Goal: Task Accomplishment & Management: Manage account settings

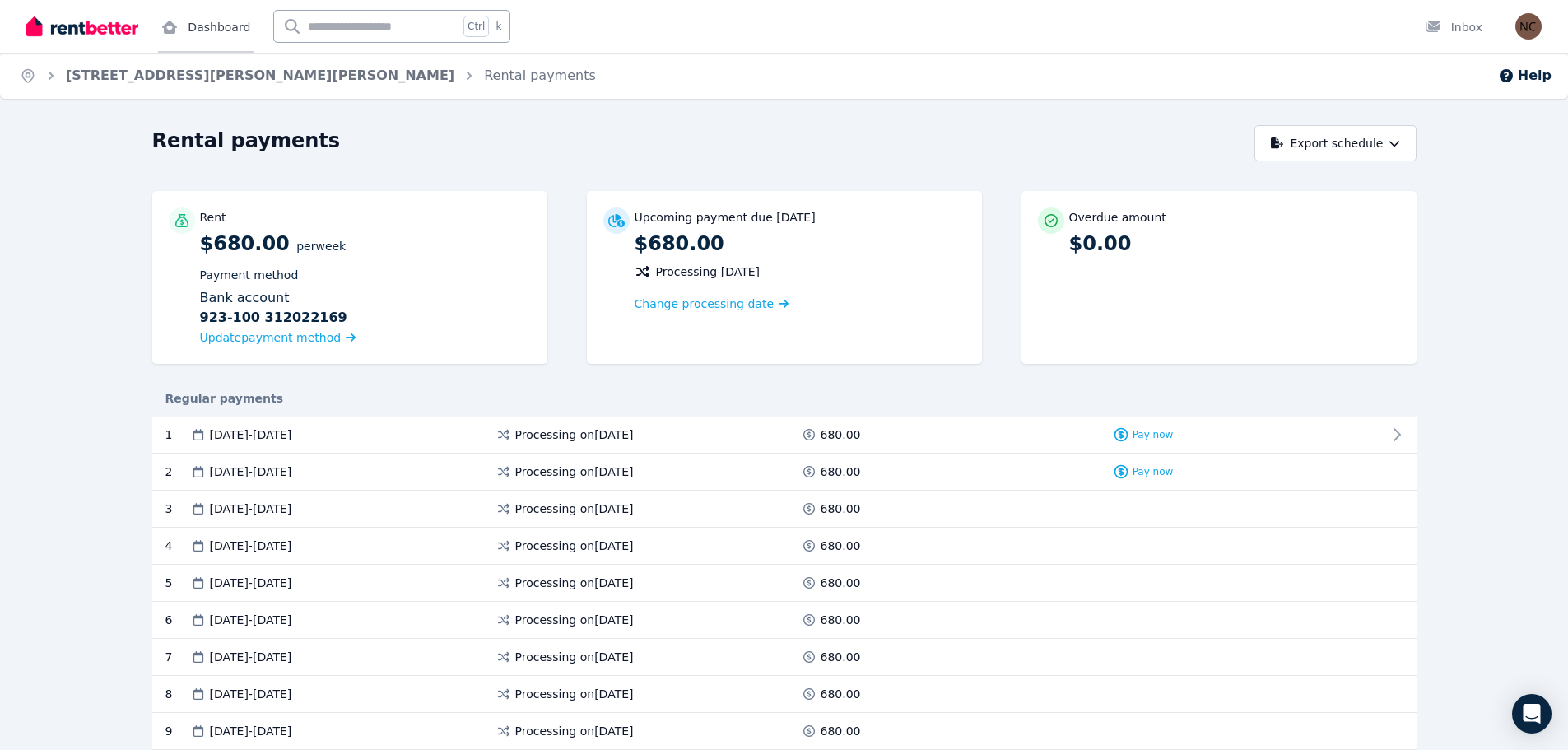
click at [218, 29] on link "Dashboard" at bounding box center [206, 26] width 96 height 53
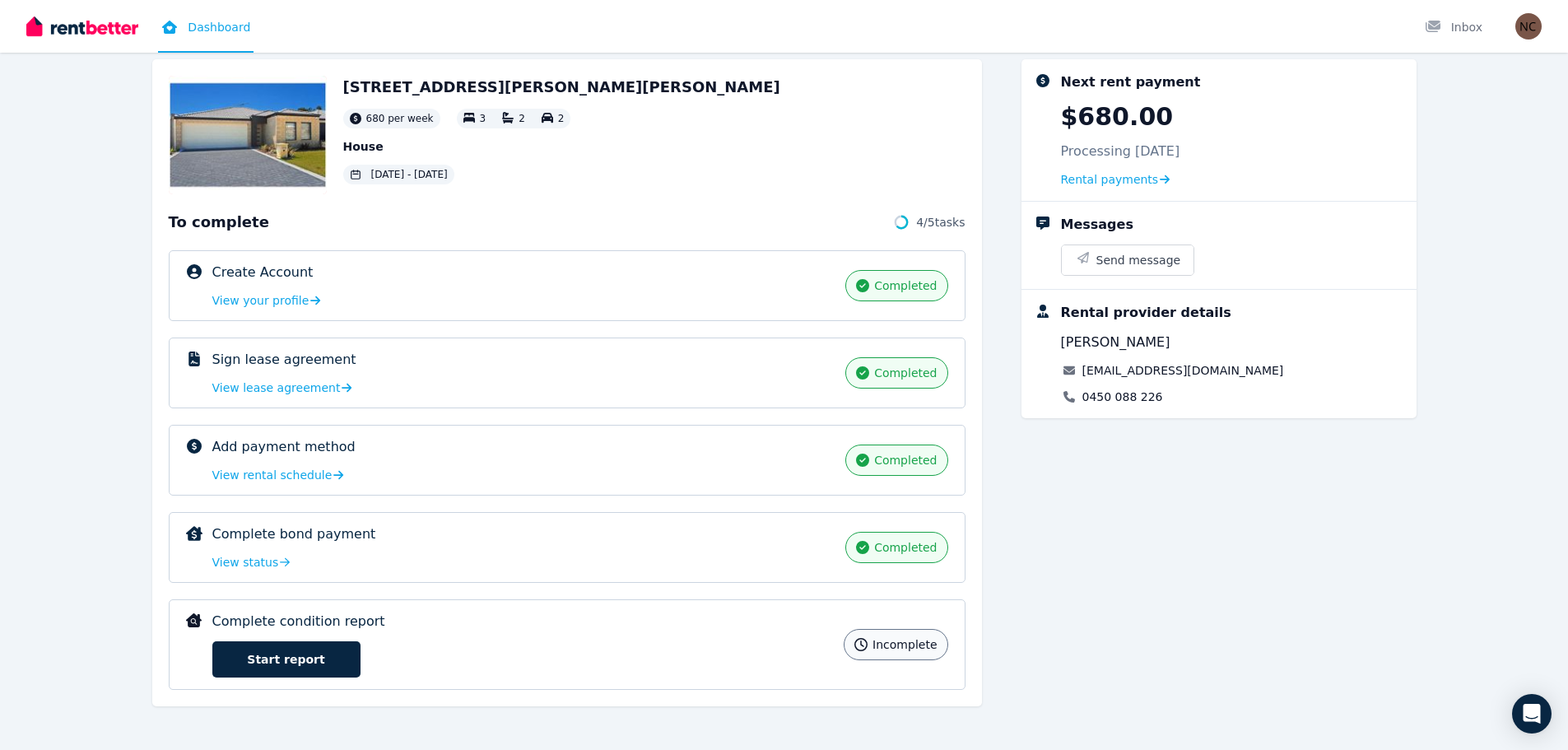
scroll to position [85, 0]
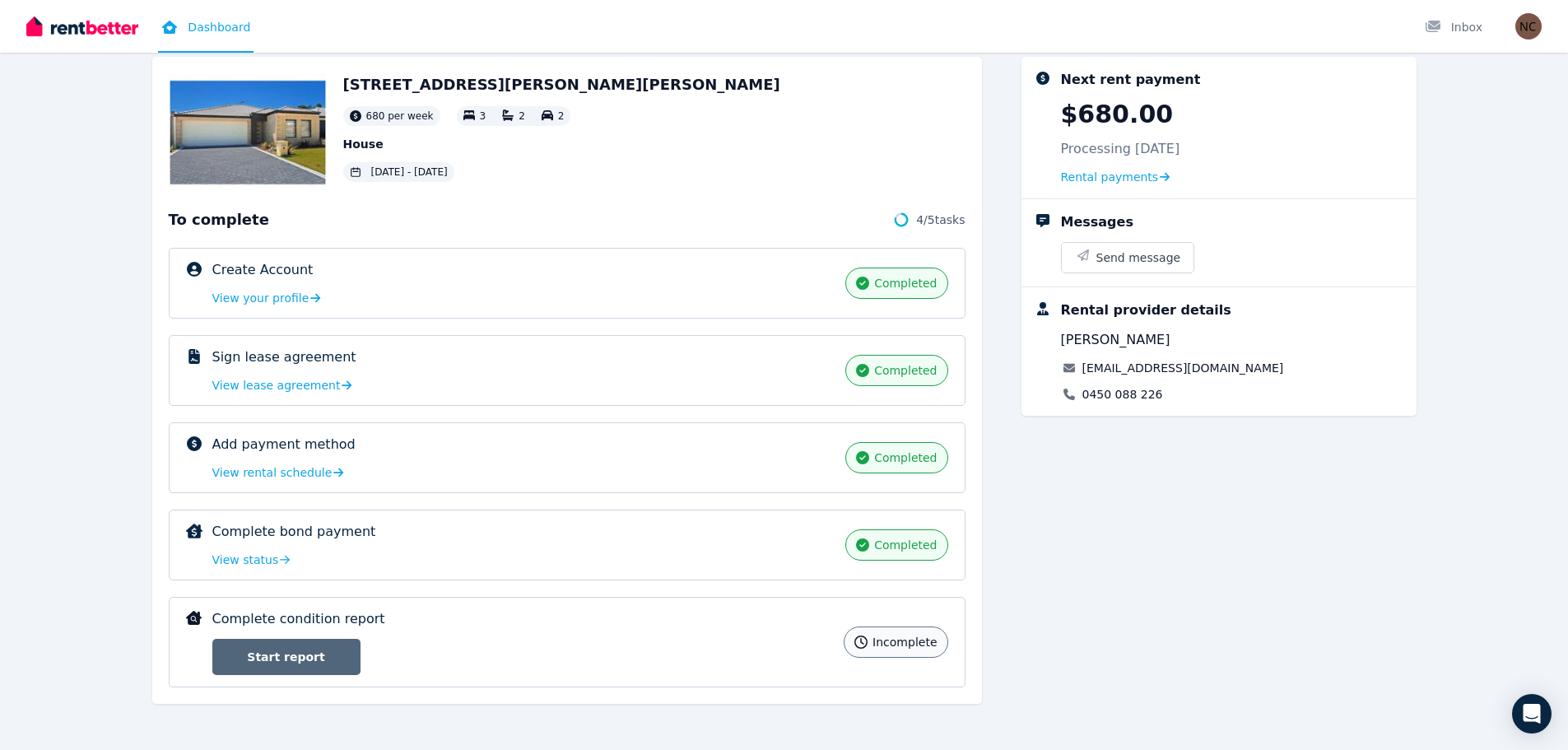
click at [307, 654] on link "Start report" at bounding box center [287, 656] width 148 height 37
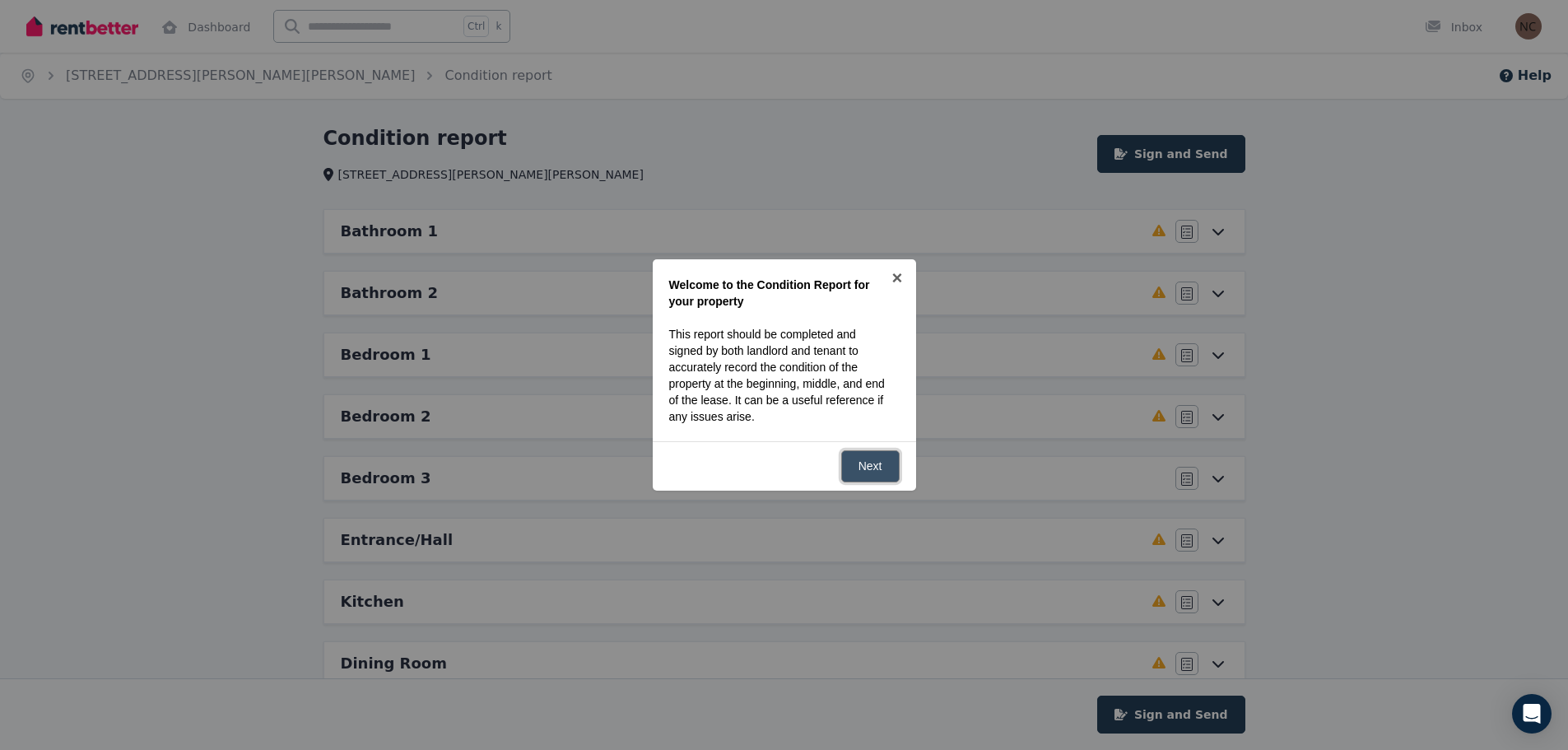
click at [866, 466] on link "Next" at bounding box center [870, 467] width 58 height 32
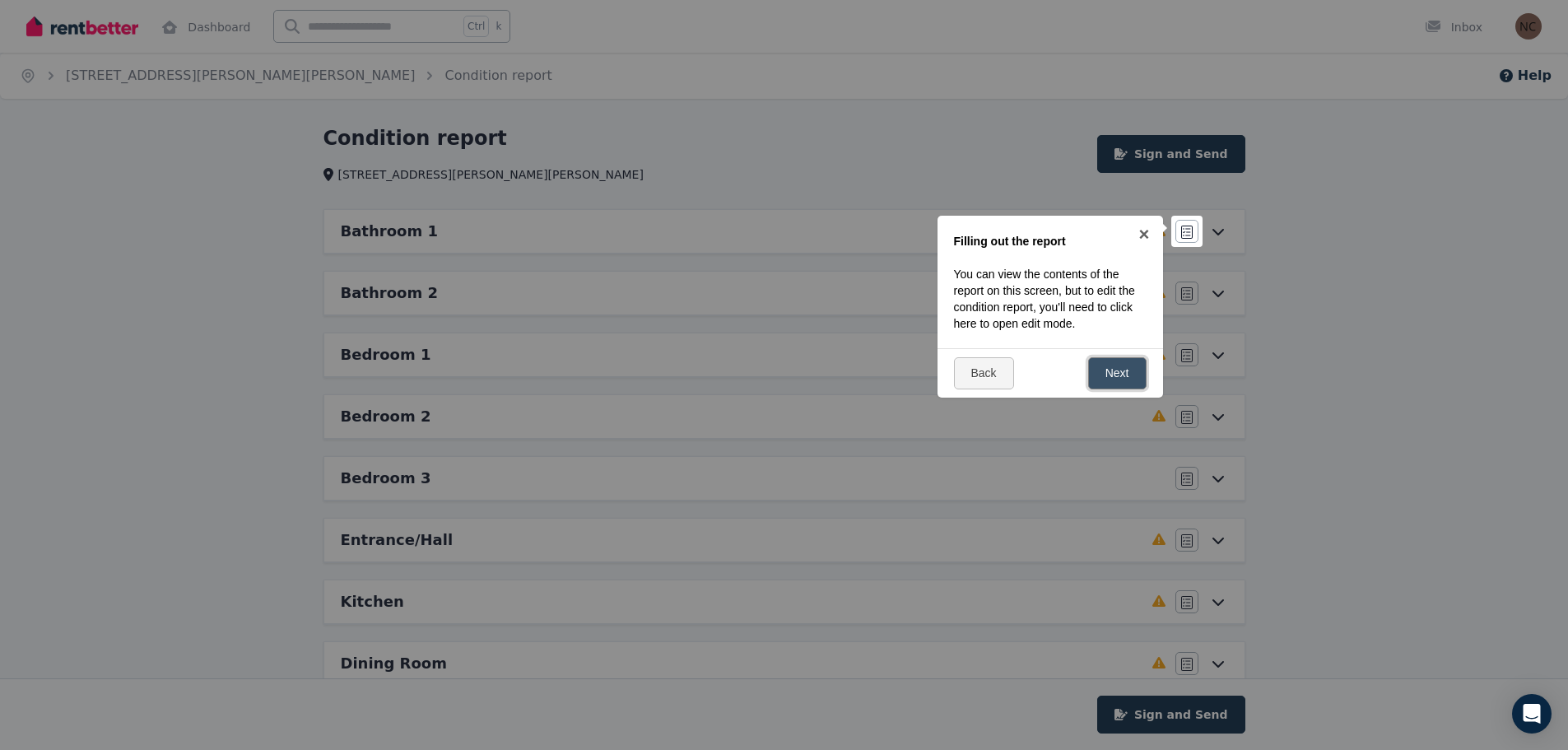
click at [1114, 374] on link "Next" at bounding box center [1117, 374] width 58 height 32
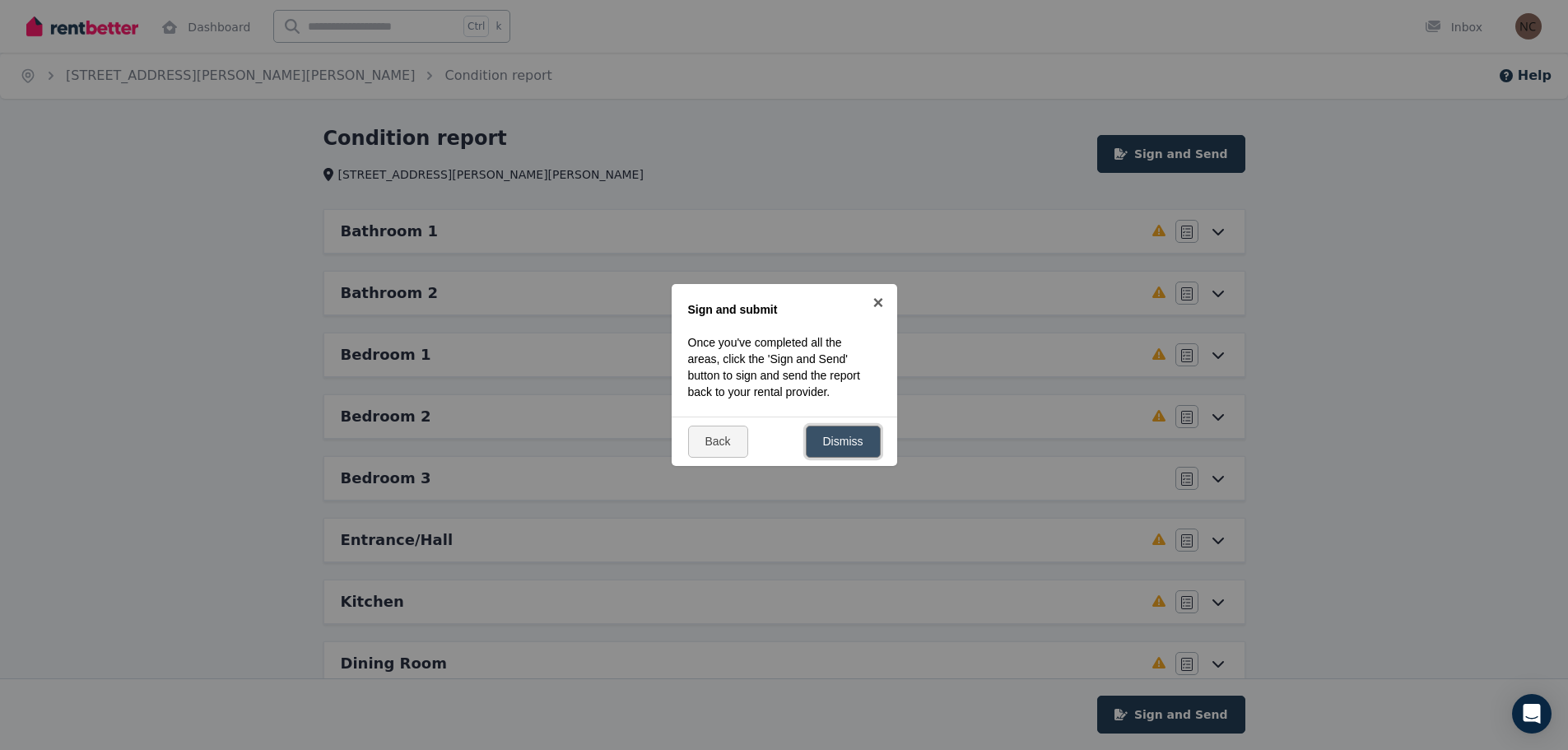
click at [847, 441] on link "Dismiss" at bounding box center [843, 442] width 75 height 32
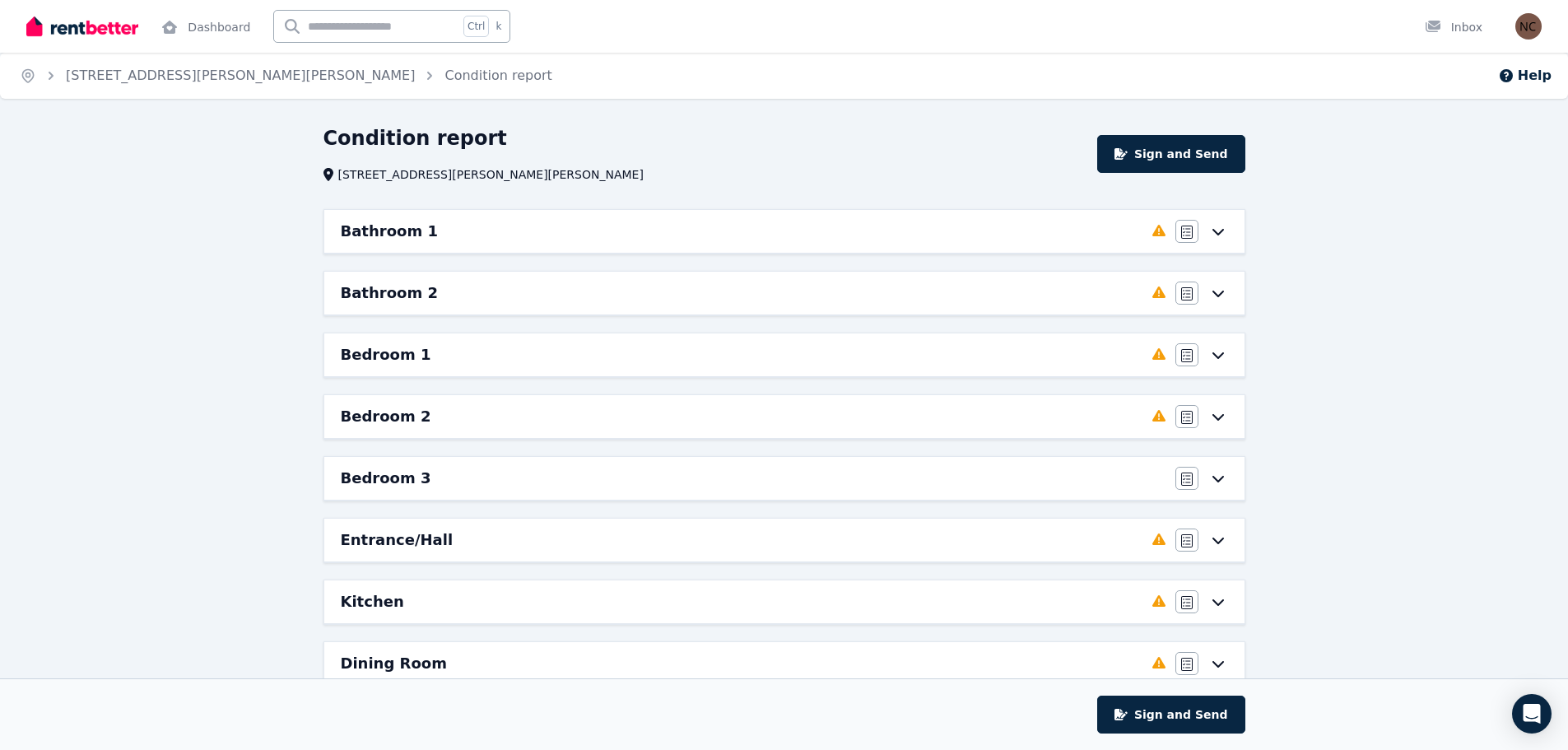
click at [1217, 232] on icon at bounding box center [1218, 231] width 20 height 13
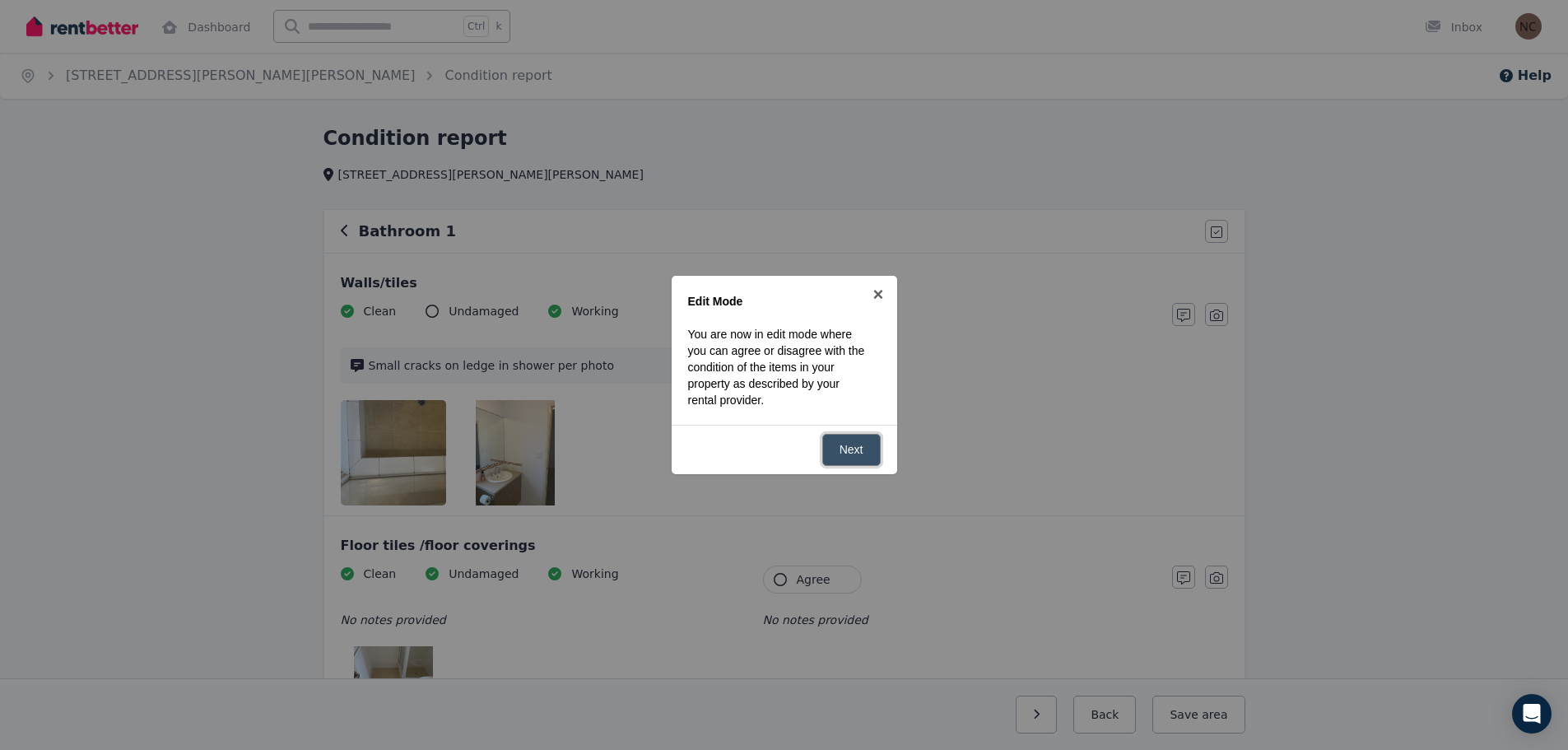
click at [841, 453] on link "Next" at bounding box center [851, 450] width 58 height 32
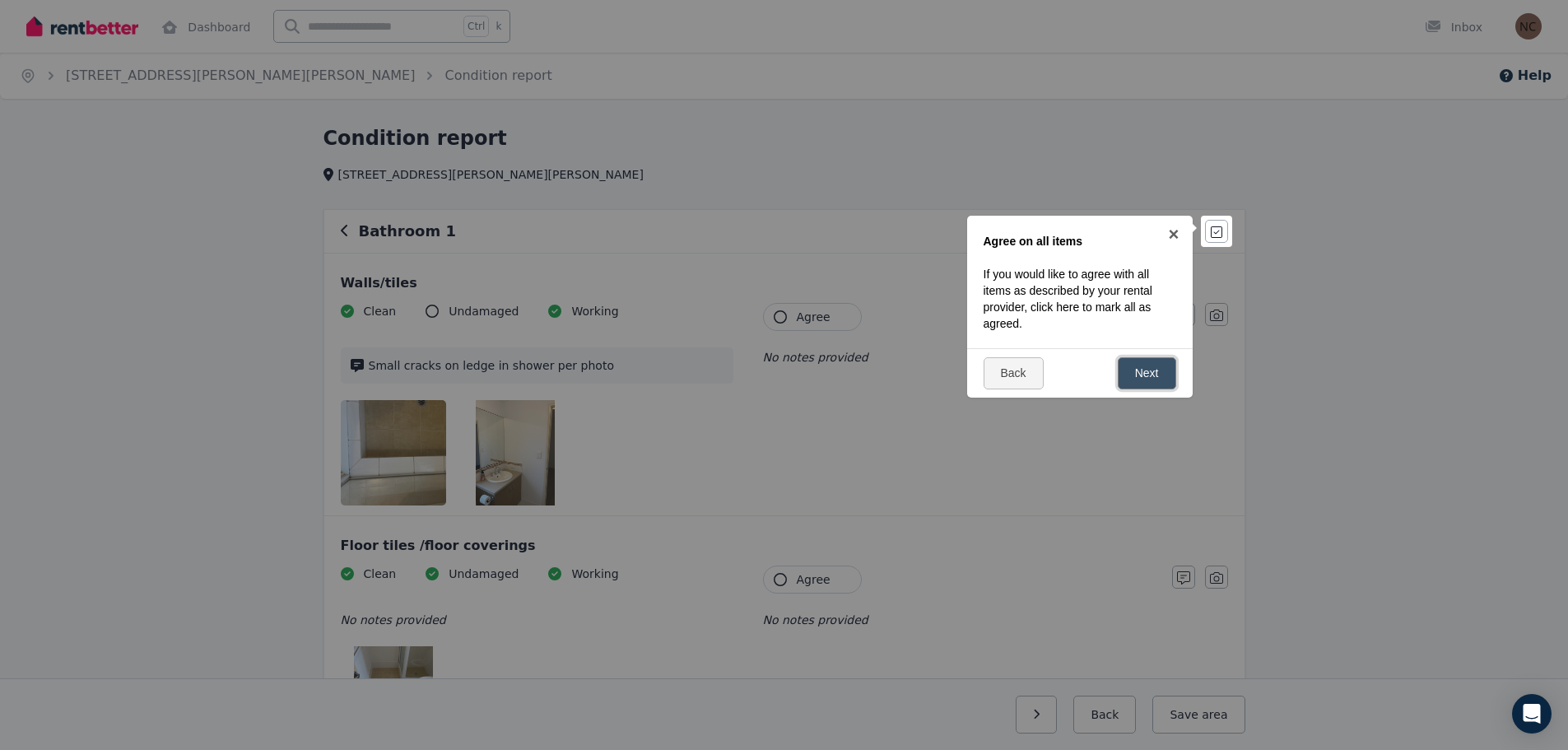
click at [1147, 374] on link "Next" at bounding box center [1146, 374] width 58 height 32
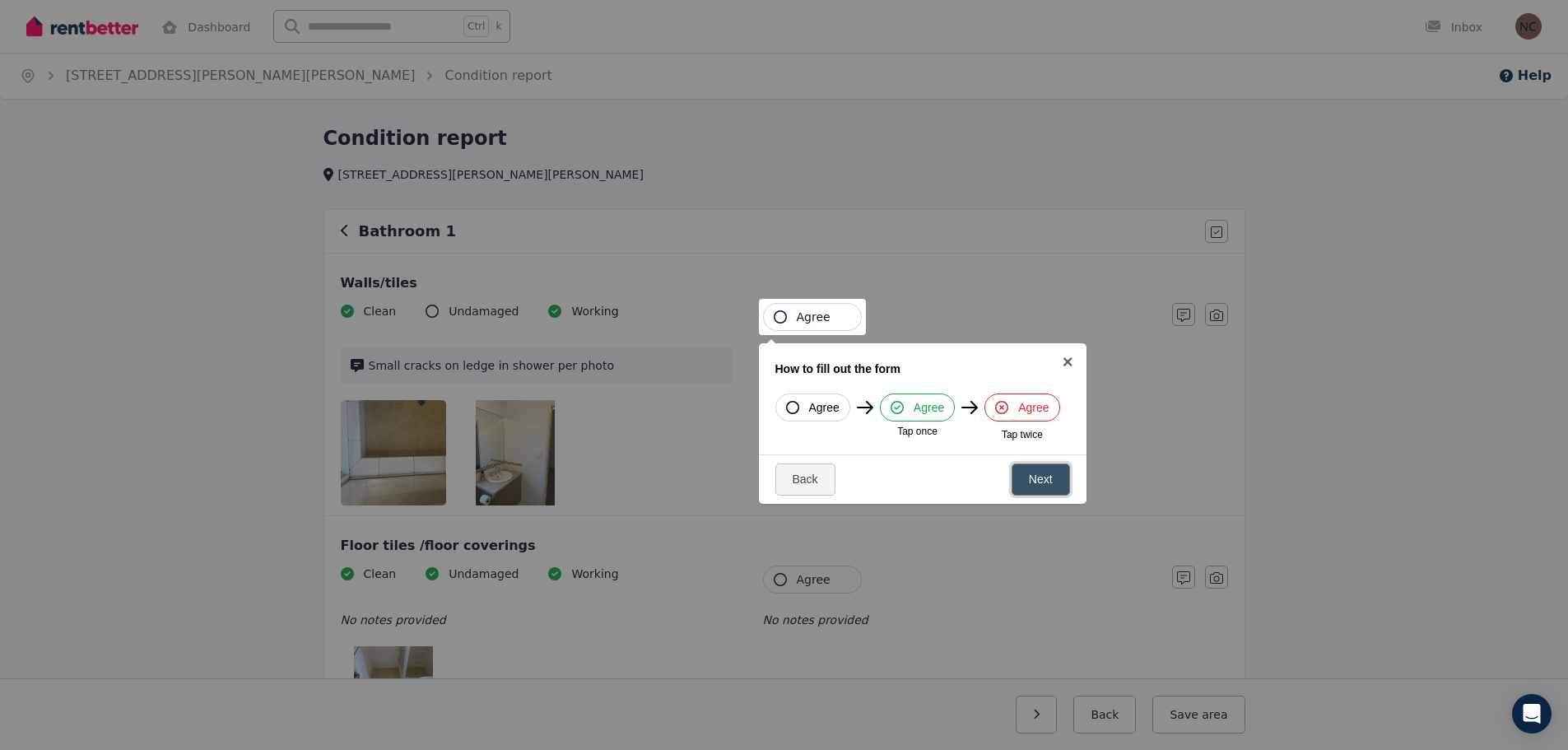
click at [1041, 481] on link "Next" at bounding box center [1041, 479] width 58 height 32
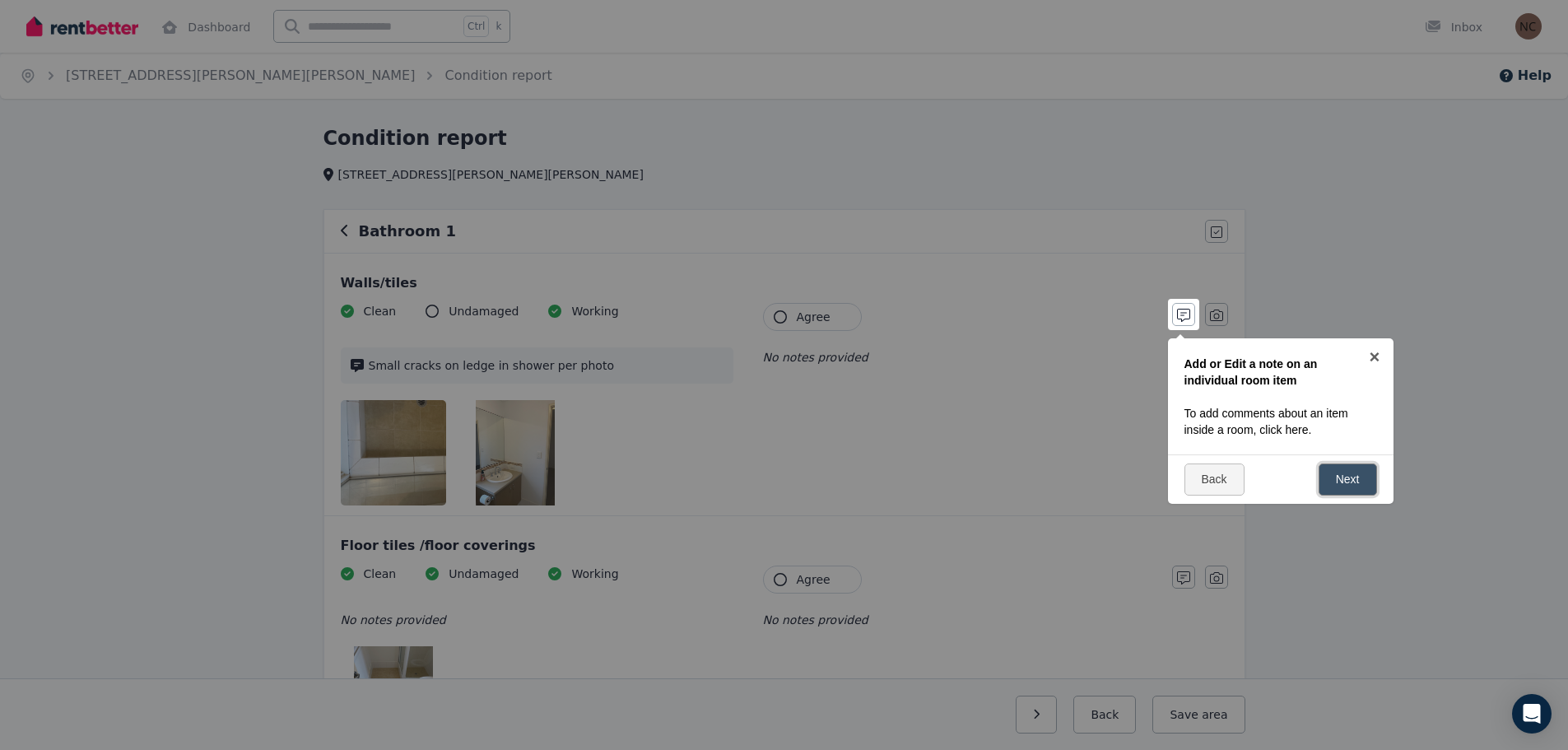
click at [1357, 481] on link "Next" at bounding box center [1347, 479] width 58 height 32
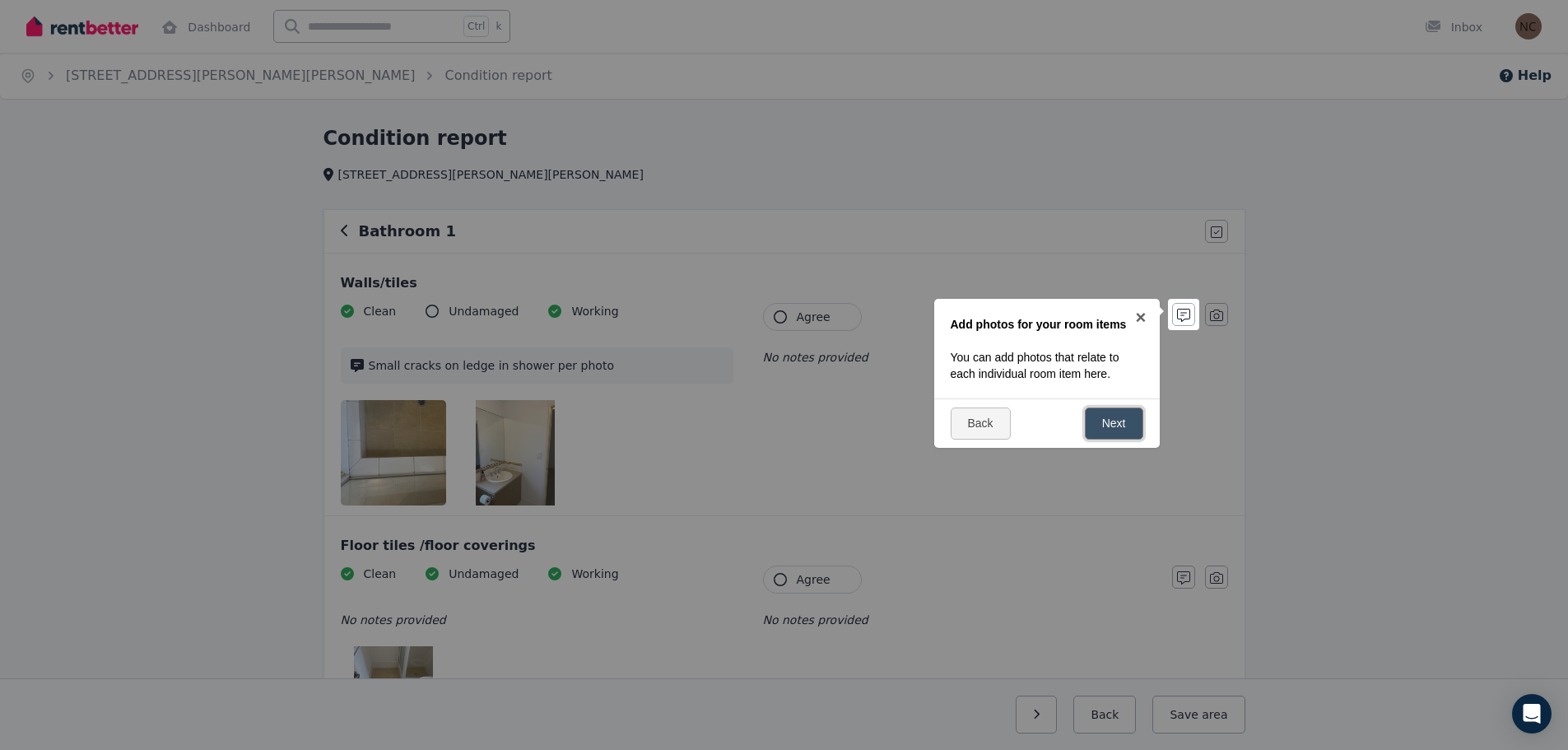
click at [1115, 424] on link "Next" at bounding box center [1113, 424] width 58 height 32
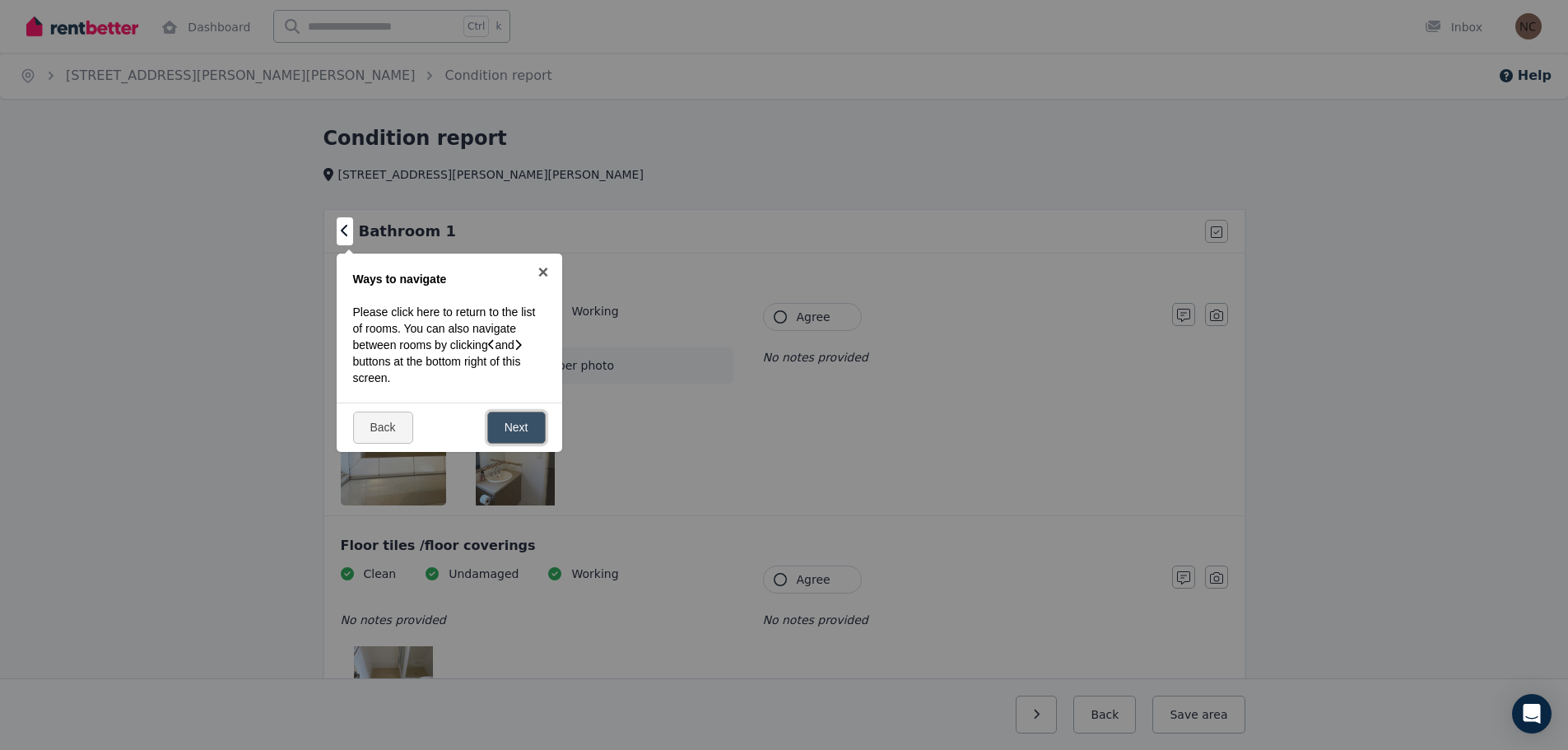
click at [523, 425] on link "Next" at bounding box center [516, 427] width 58 height 32
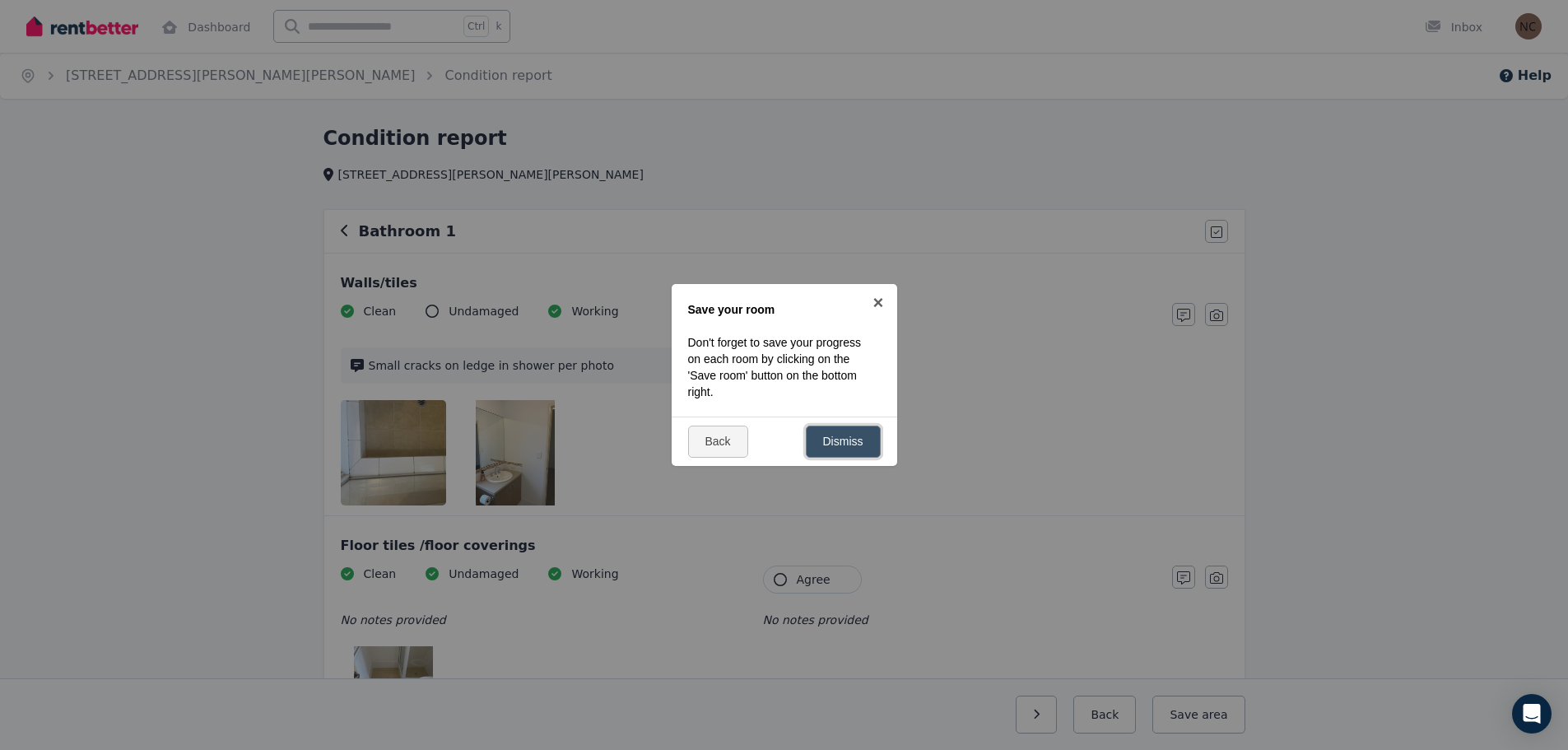
click at [844, 441] on link "Dismiss" at bounding box center [843, 442] width 75 height 32
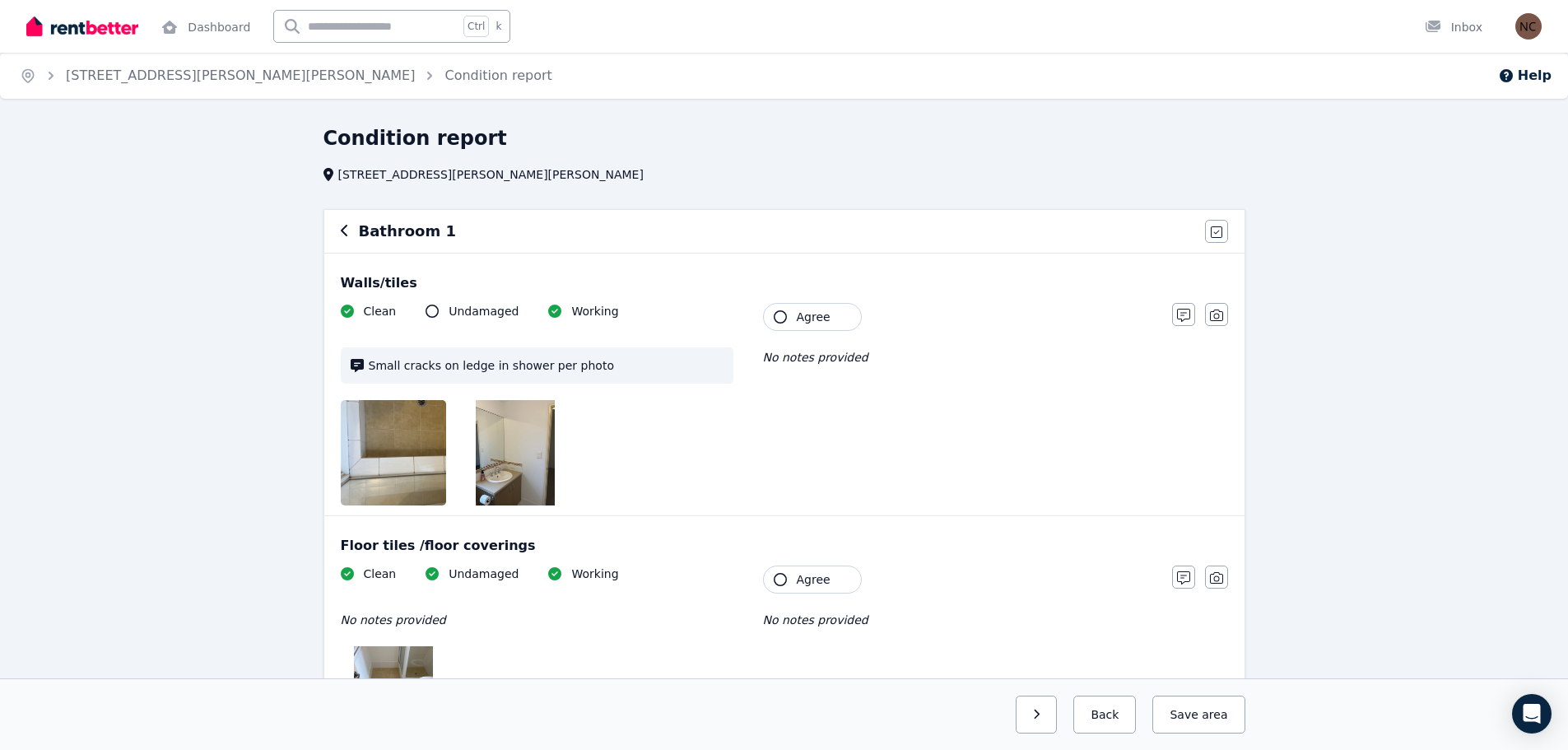
click at [337, 231] on div "Bathroom 1 Agree all items" at bounding box center [784, 232] width 920 height 43
click at [341, 230] on icon "button" at bounding box center [344, 230] width 8 height 13
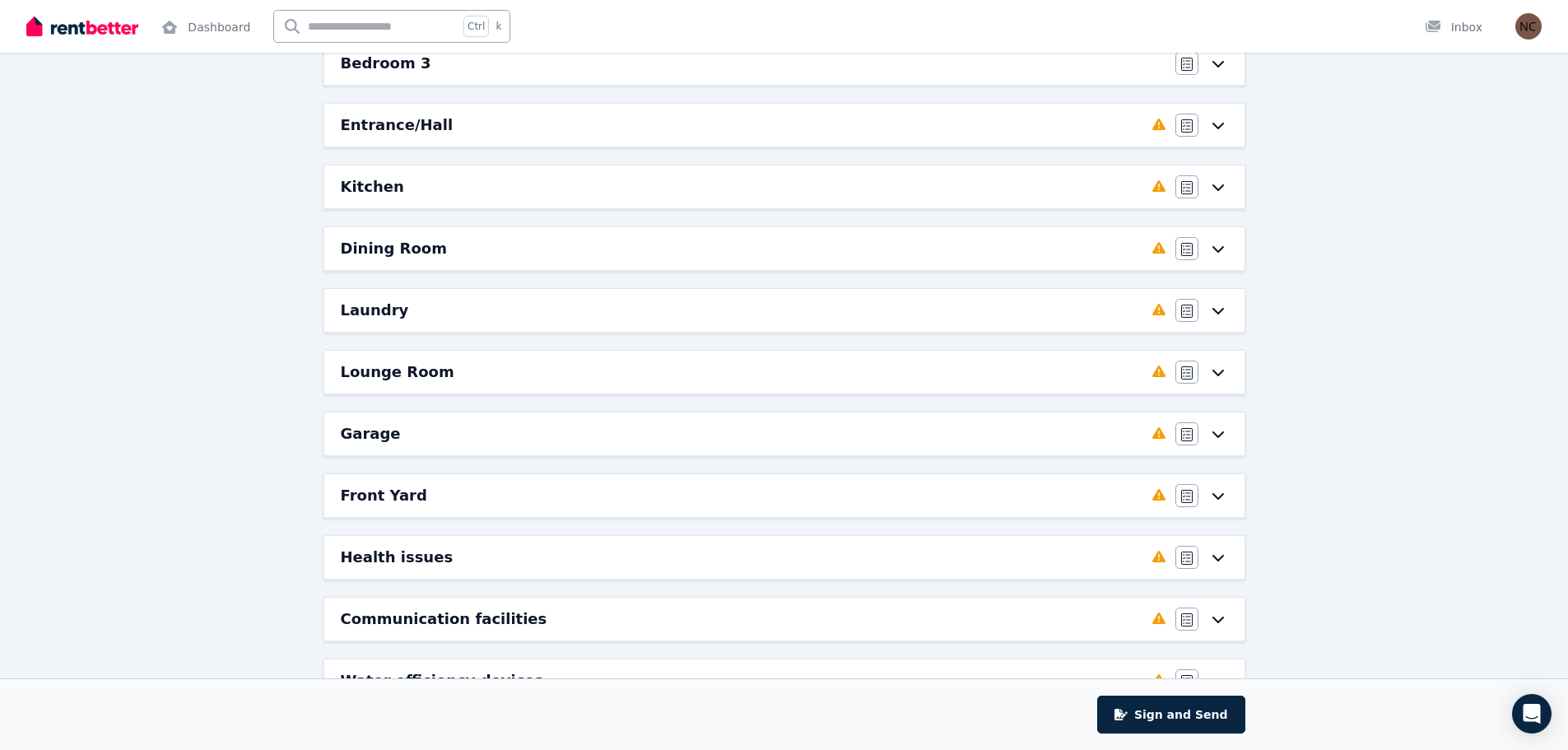
scroll to position [450, 0]
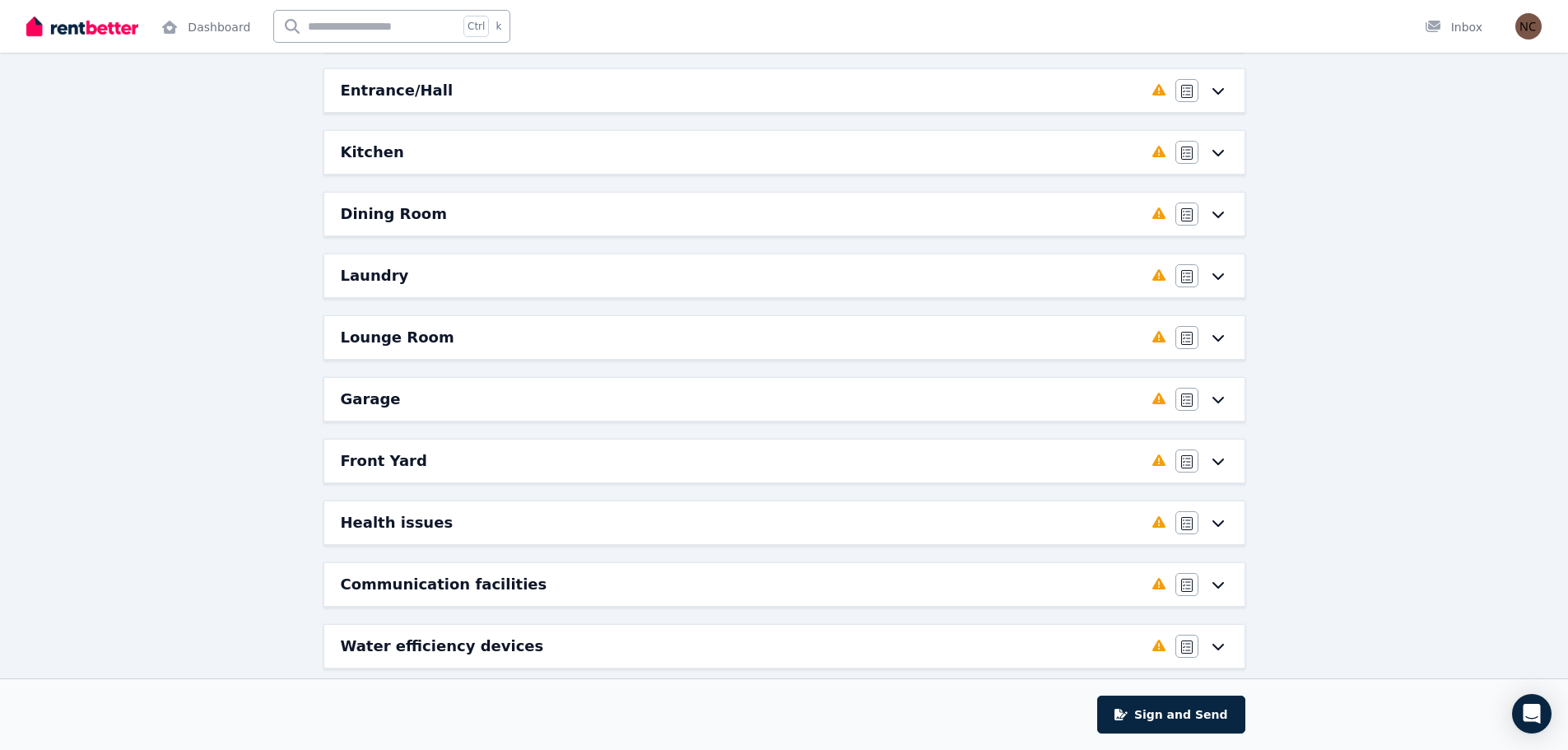
click at [1223, 340] on icon at bounding box center [1218, 337] width 20 height 13
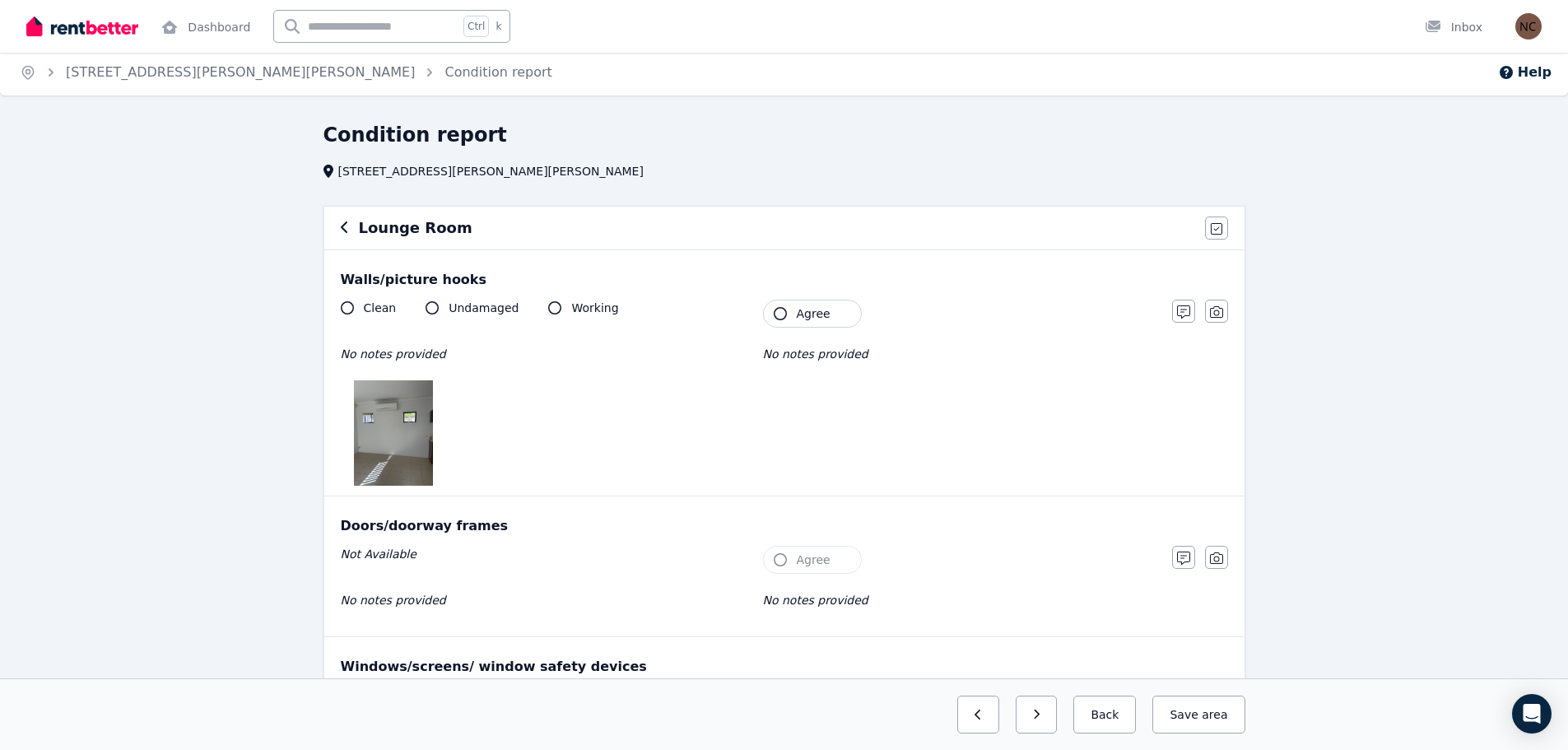
scroll to position [0, 0]
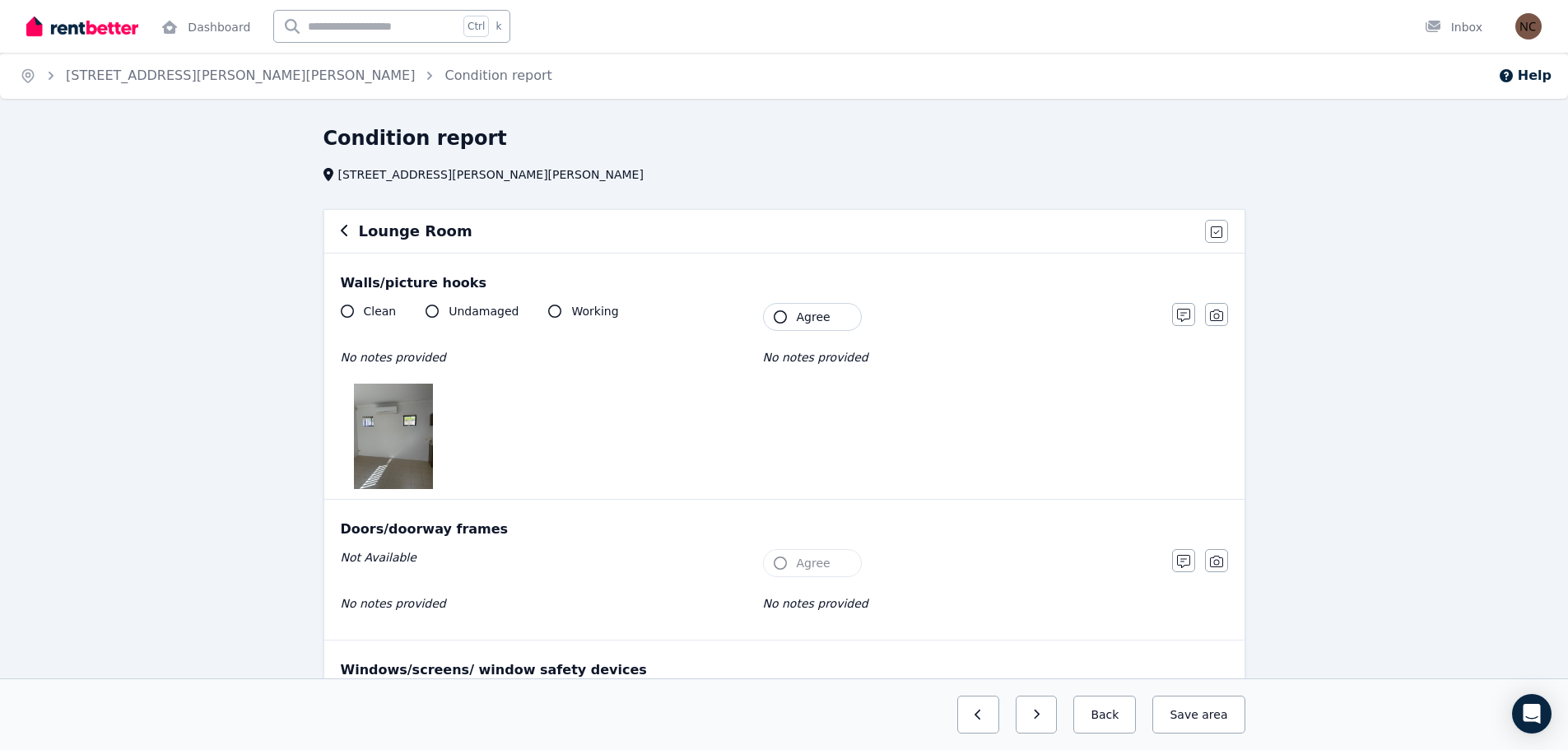
click at [343, 229] on icon "button" at bounding box center [343, 230] width 6 height 12
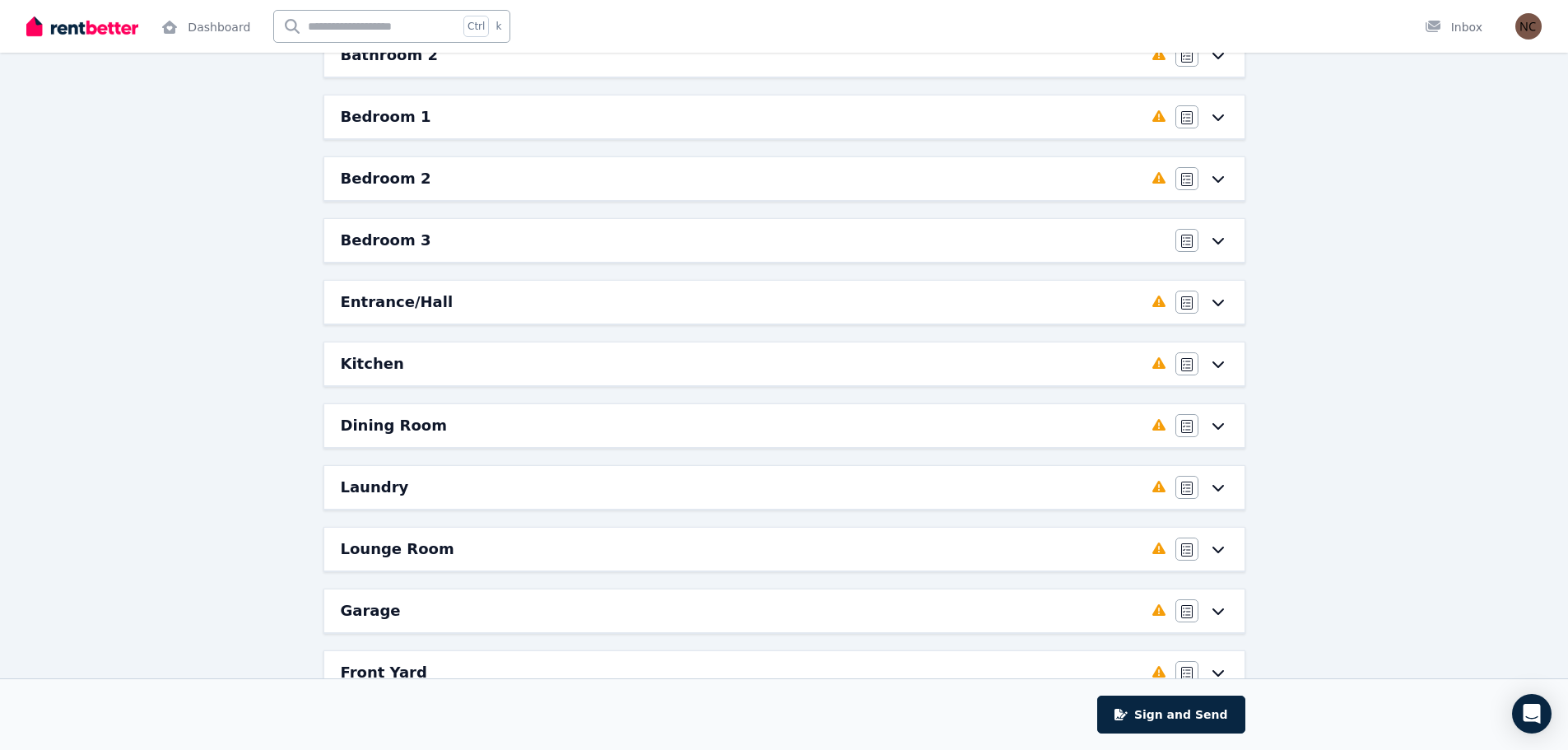
scroll to position [247, 0]
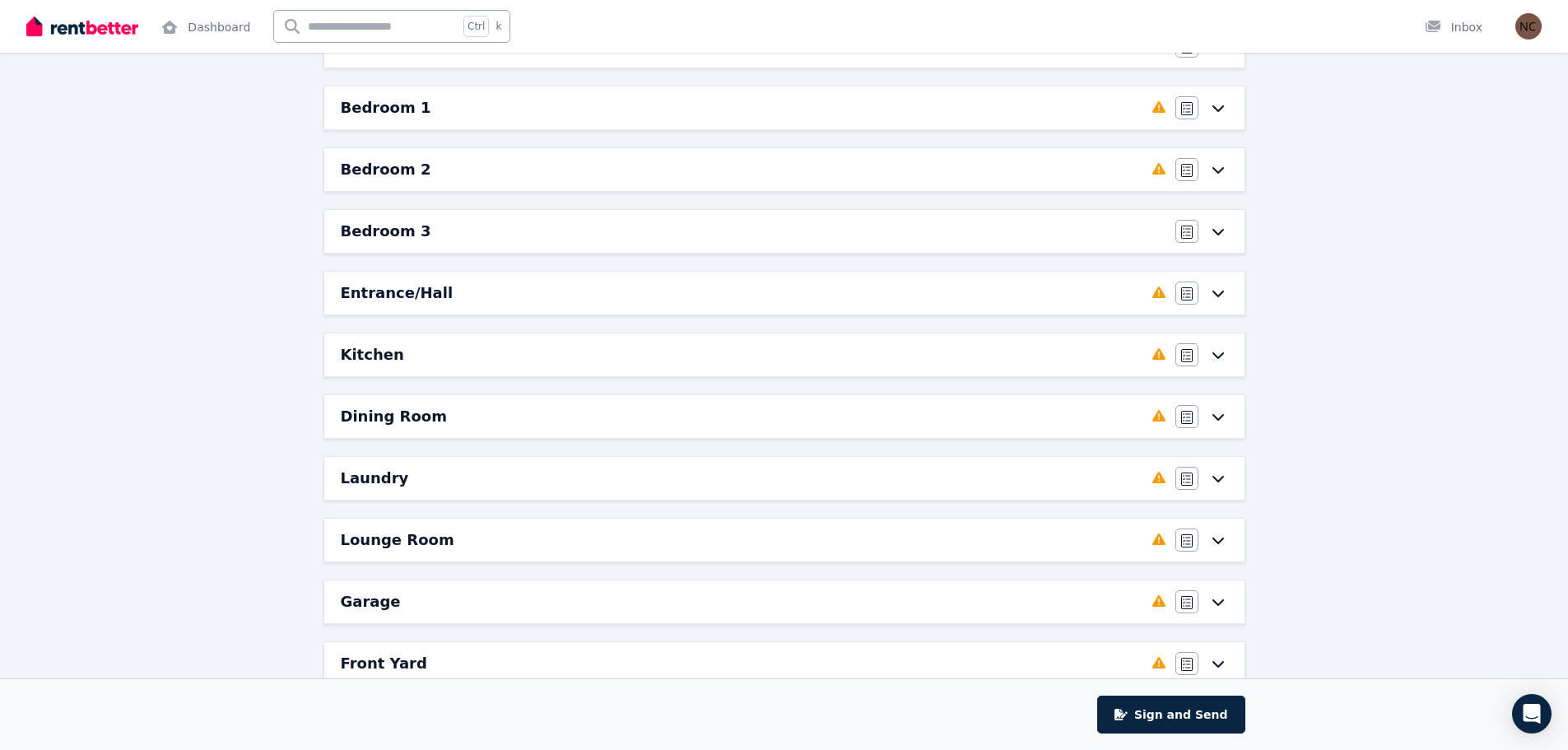
click at [1213, 419] on icon at bounding box center [1218, 416] width 20 height 13
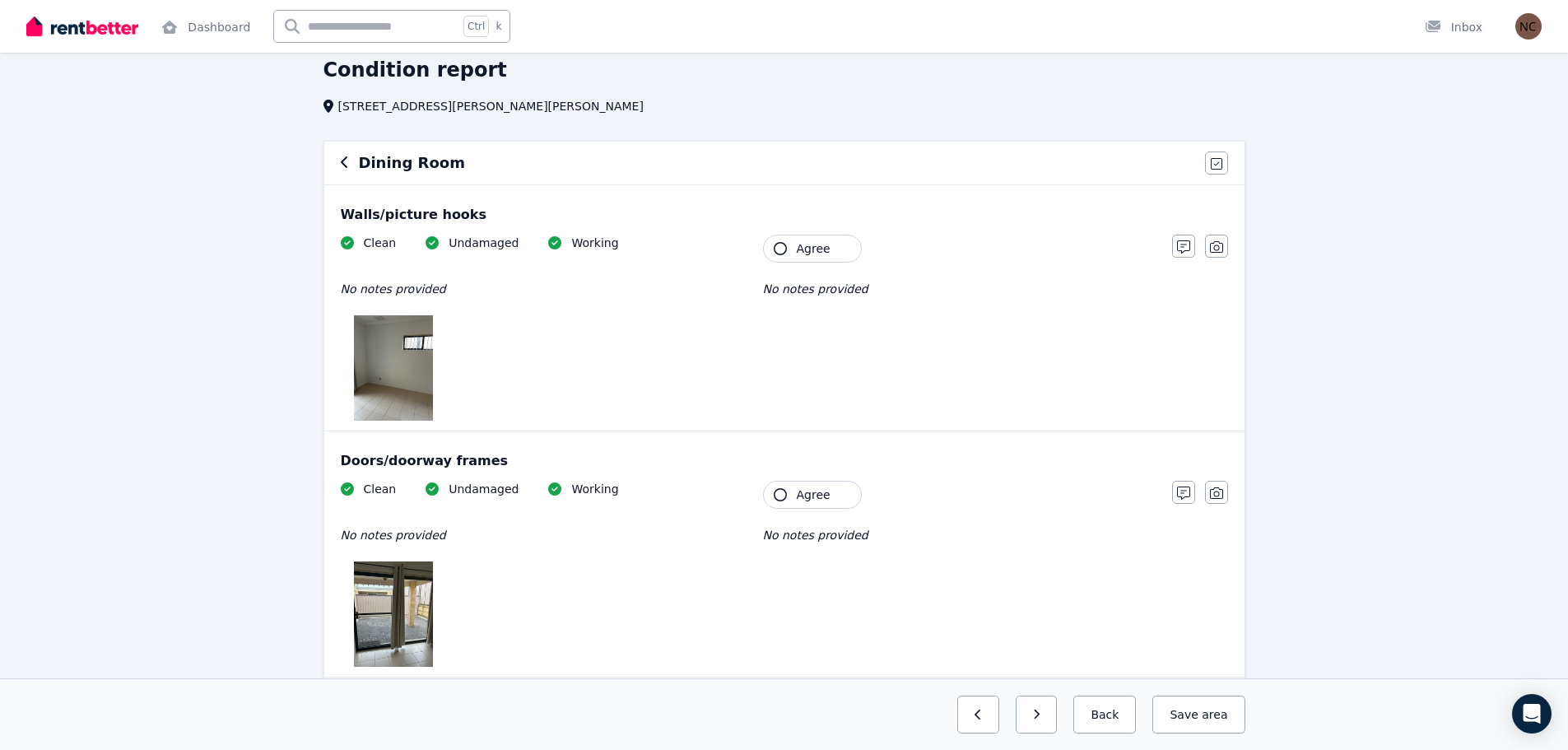
scroll to position [0, 0]
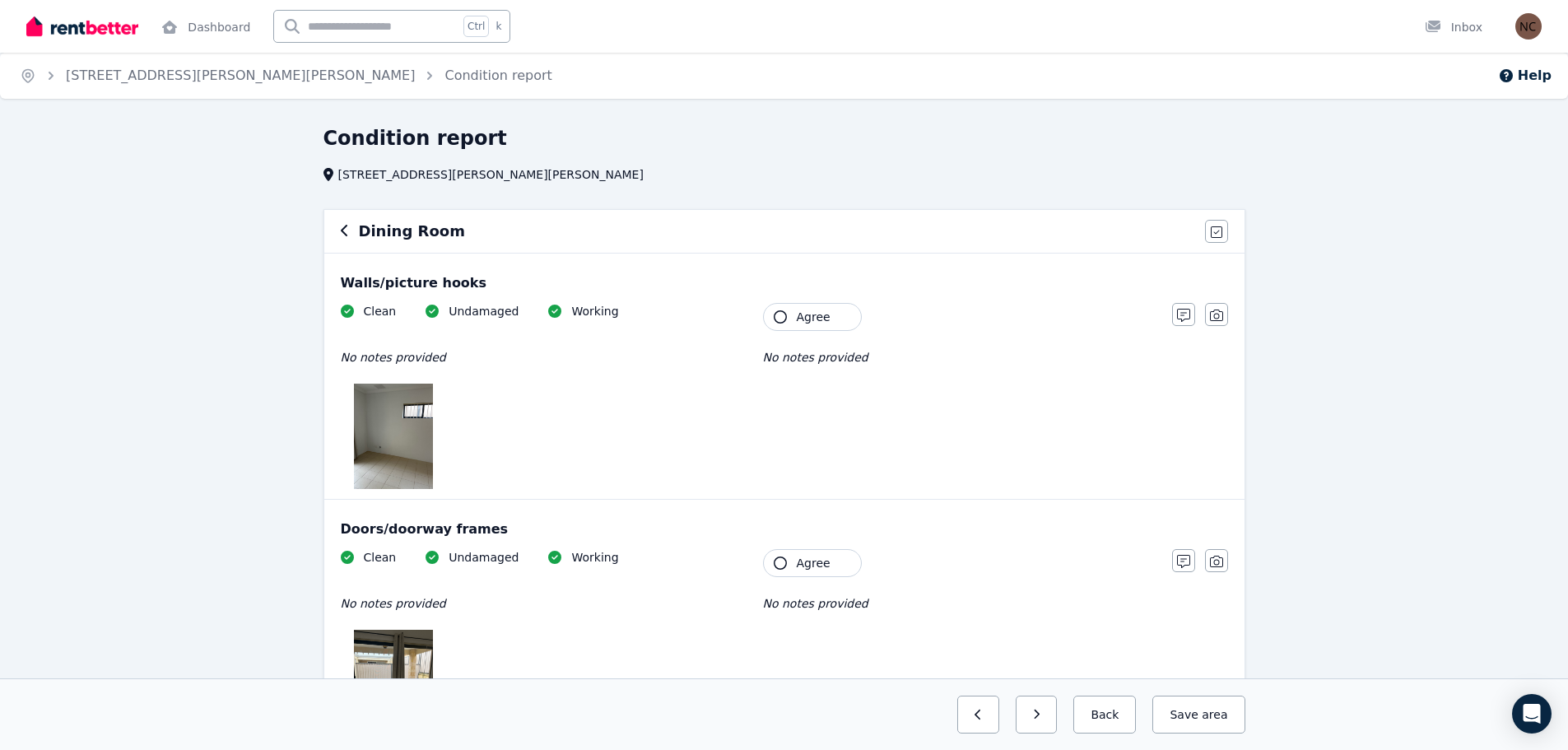
click at [343, 229] on icon "button" at bounding box center [343, 230] width 6 height 12
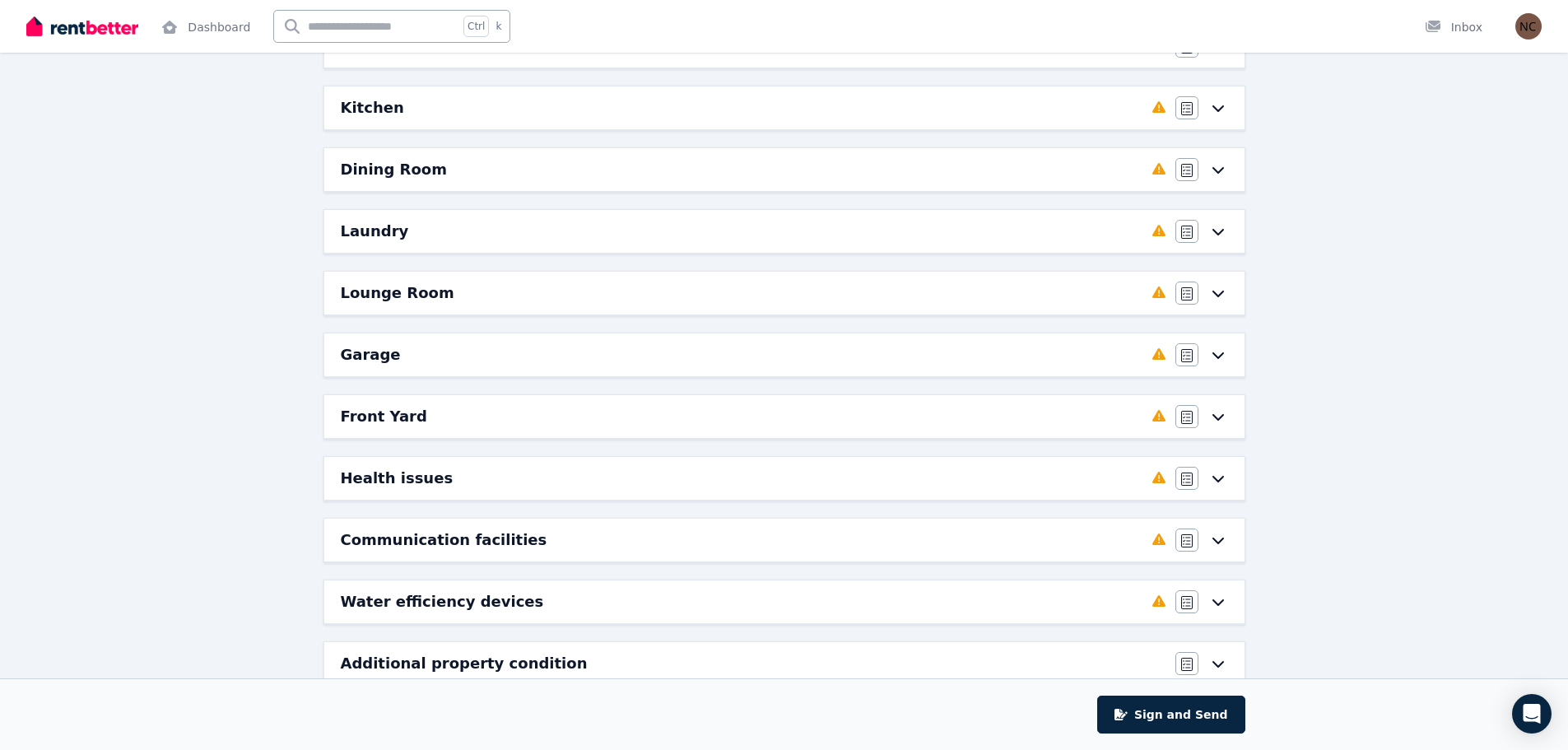
scroll to position [532, 0]
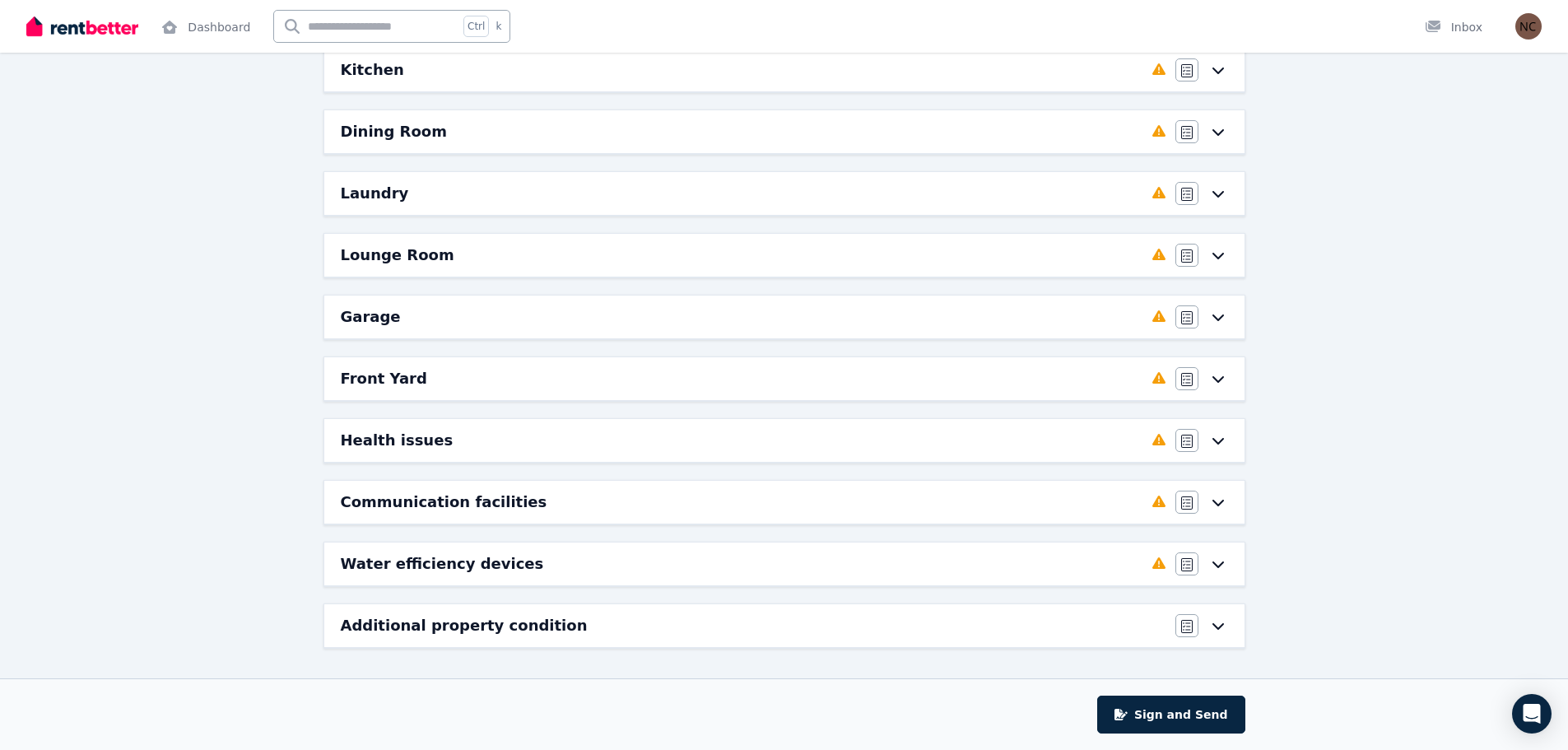
click at [1217, 436] on icon at bounding box center [1218, 440] width 20 height 13
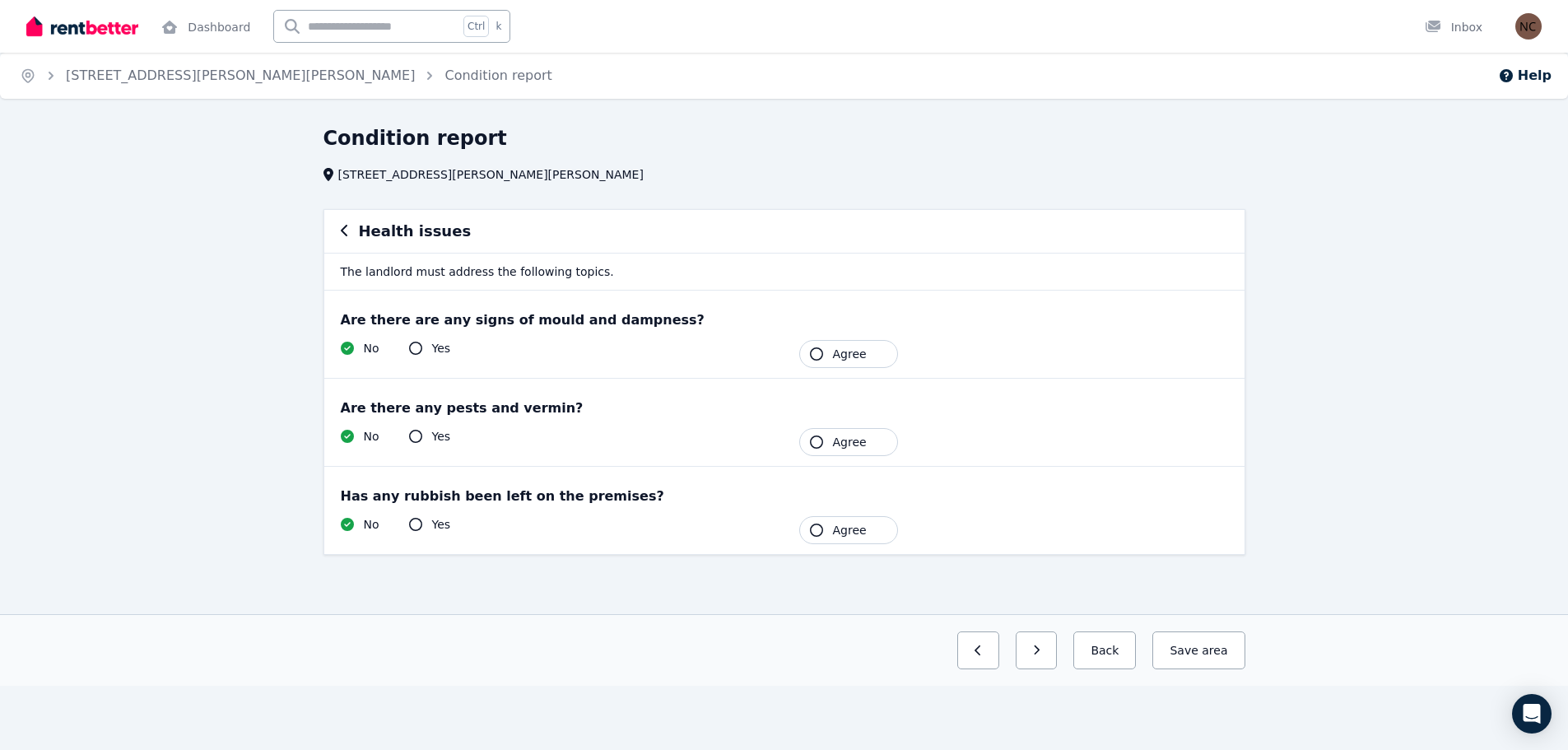
scroll to position [0, 0]
click at [349, 232] on icon "button" at bounding box center [350, 230] width 6 height 12
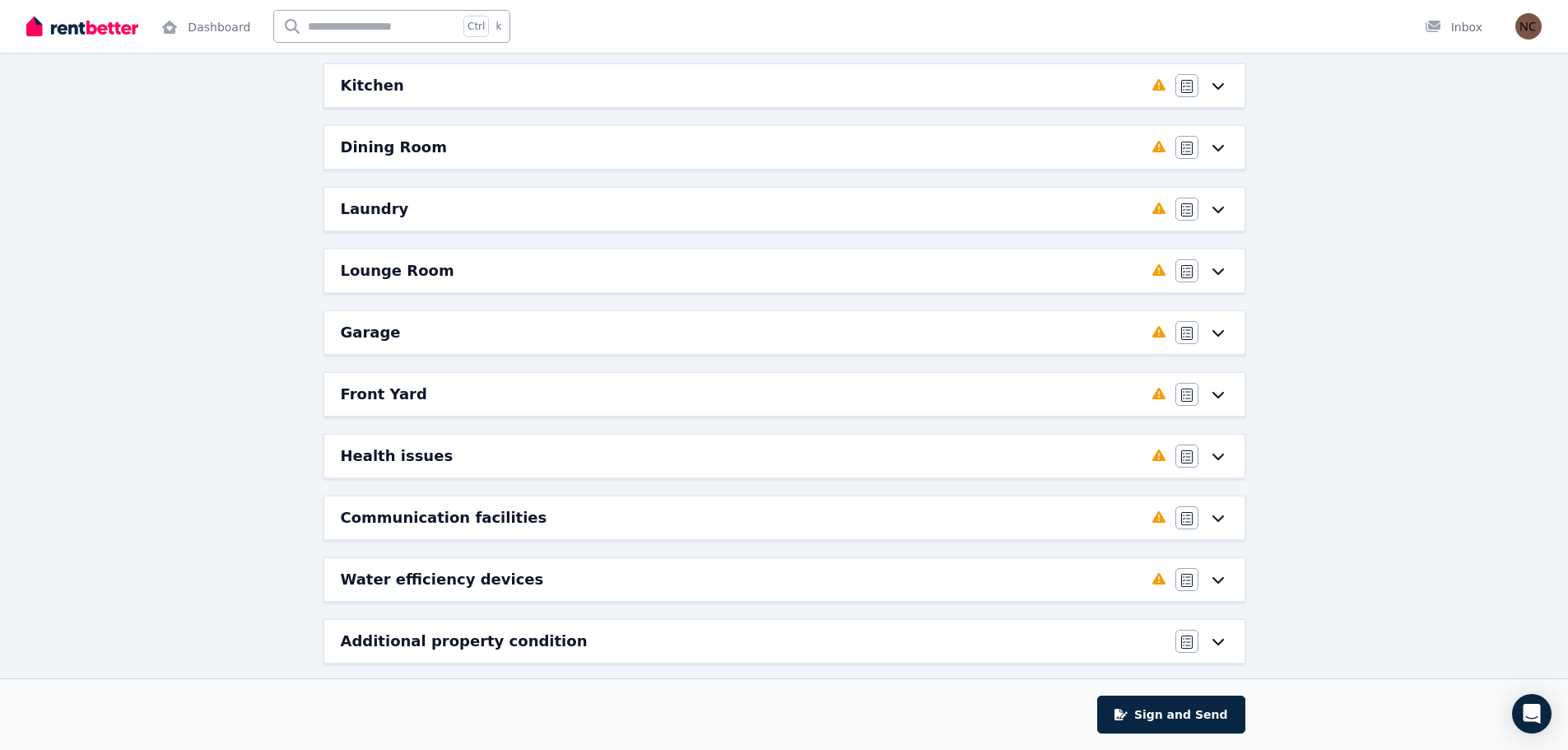
scroll to position [532, 0]
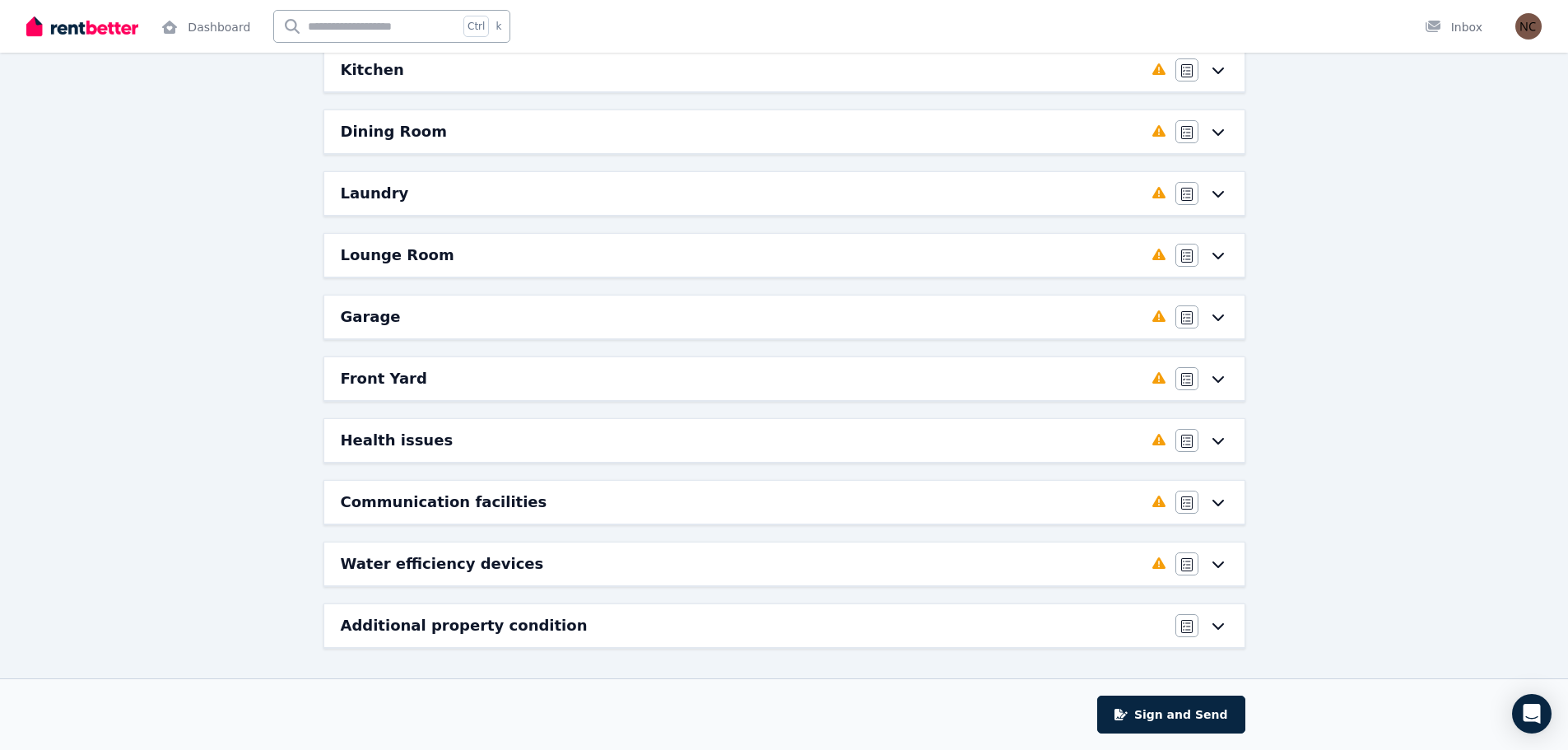
click at [1217, 569] on icon at bounding box center [1218, 563] width 20 height 13
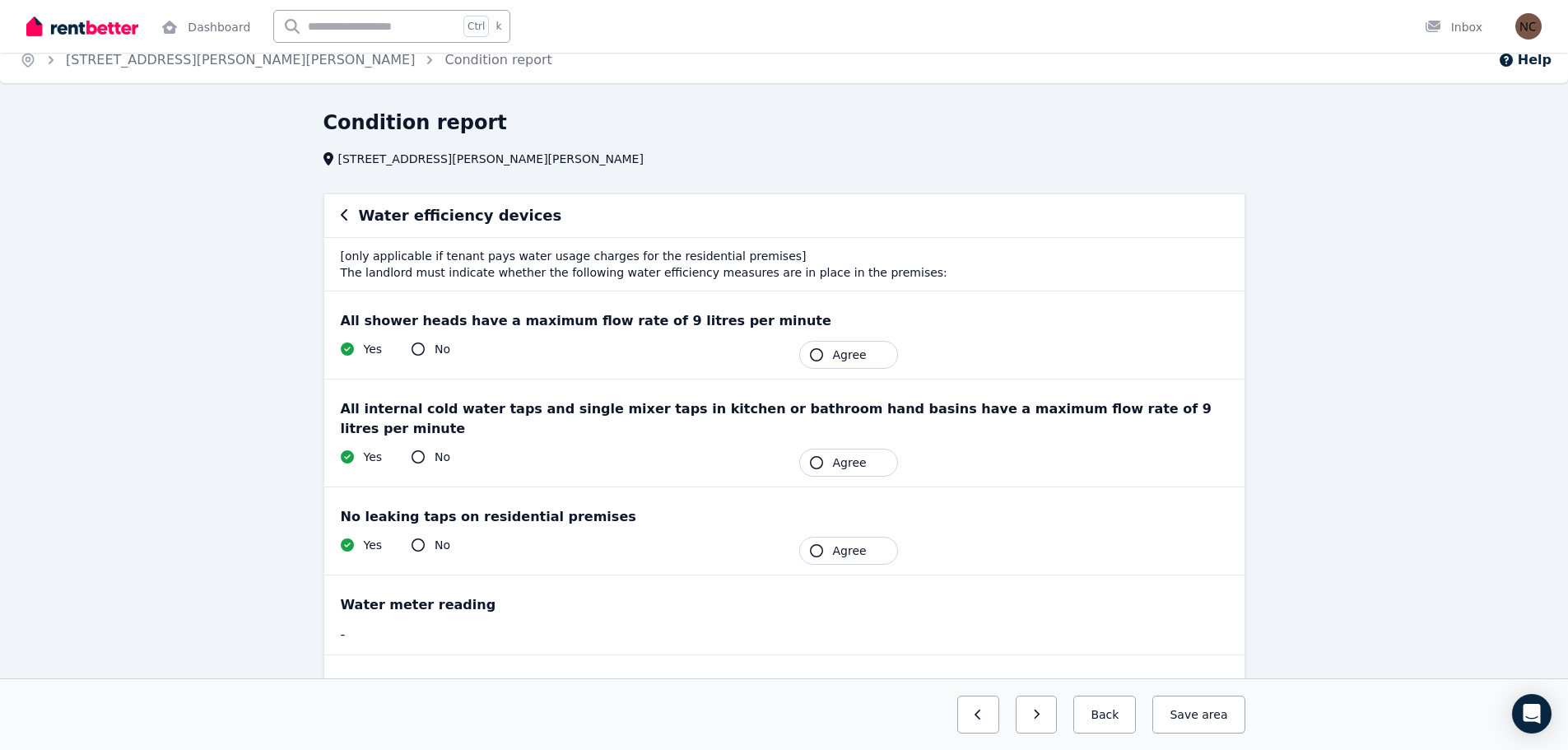
scroll to position [0, 0]
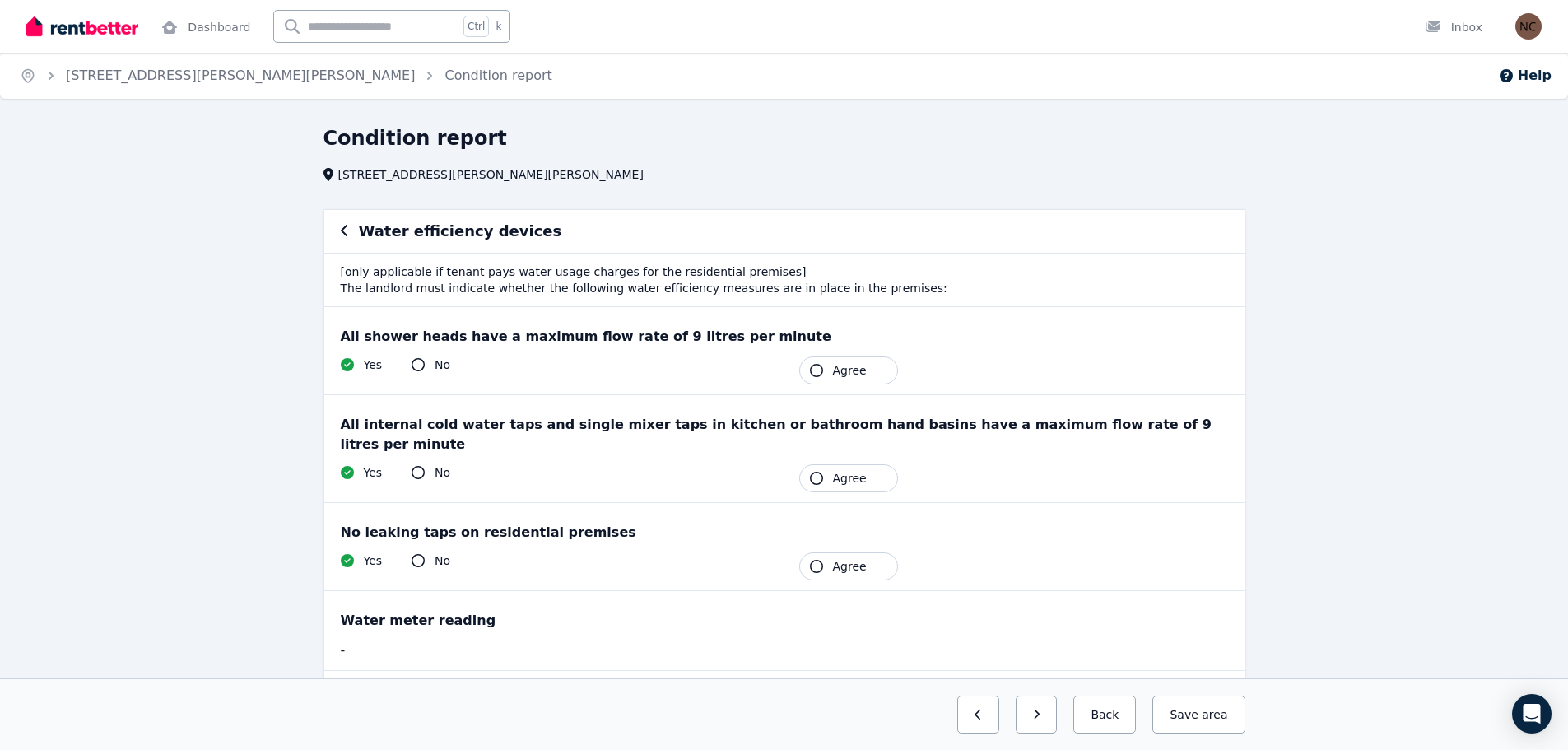
click at [343, 233] on icon "button" at bounding box center [343, 230] width 6 height 12
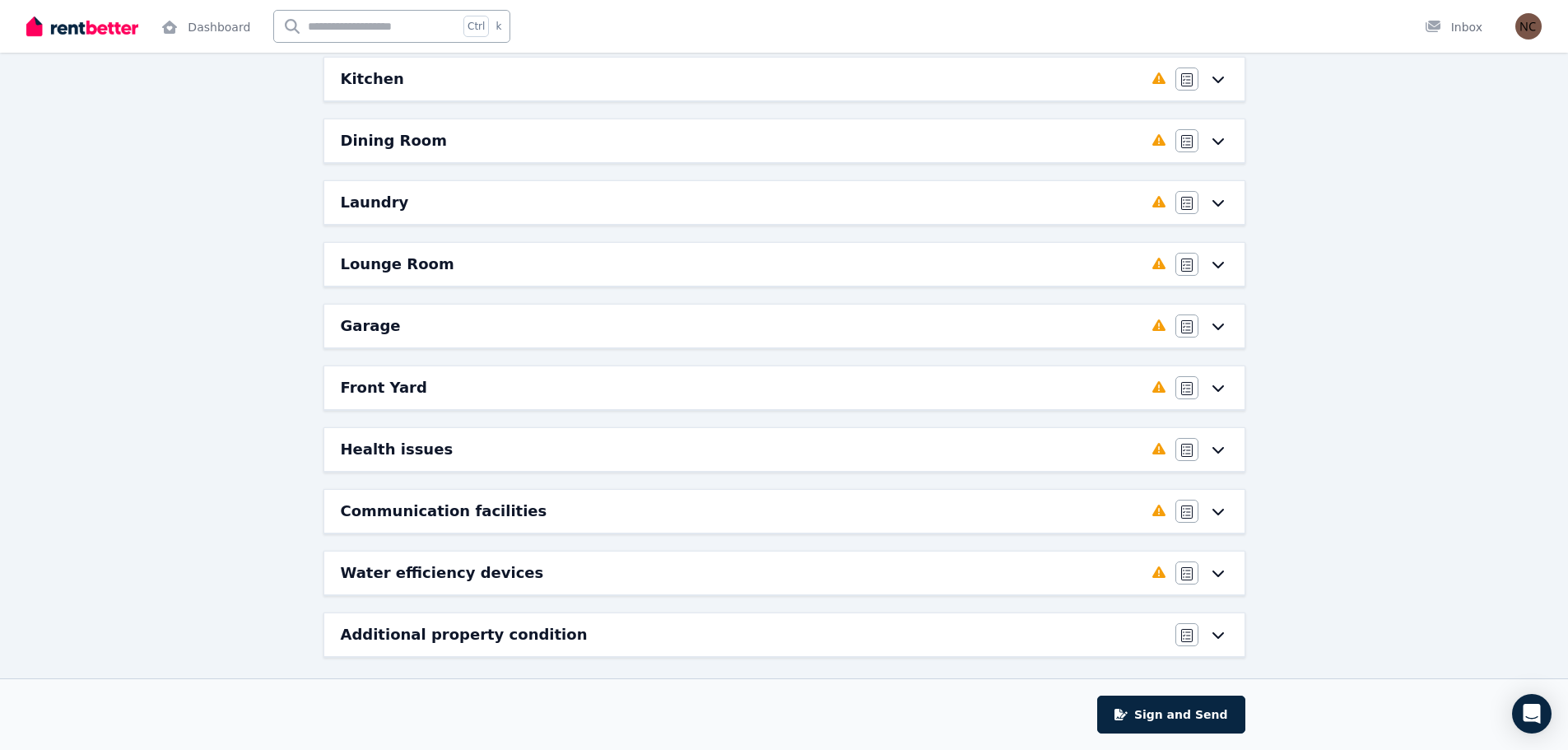
scroll to position [532, 0]
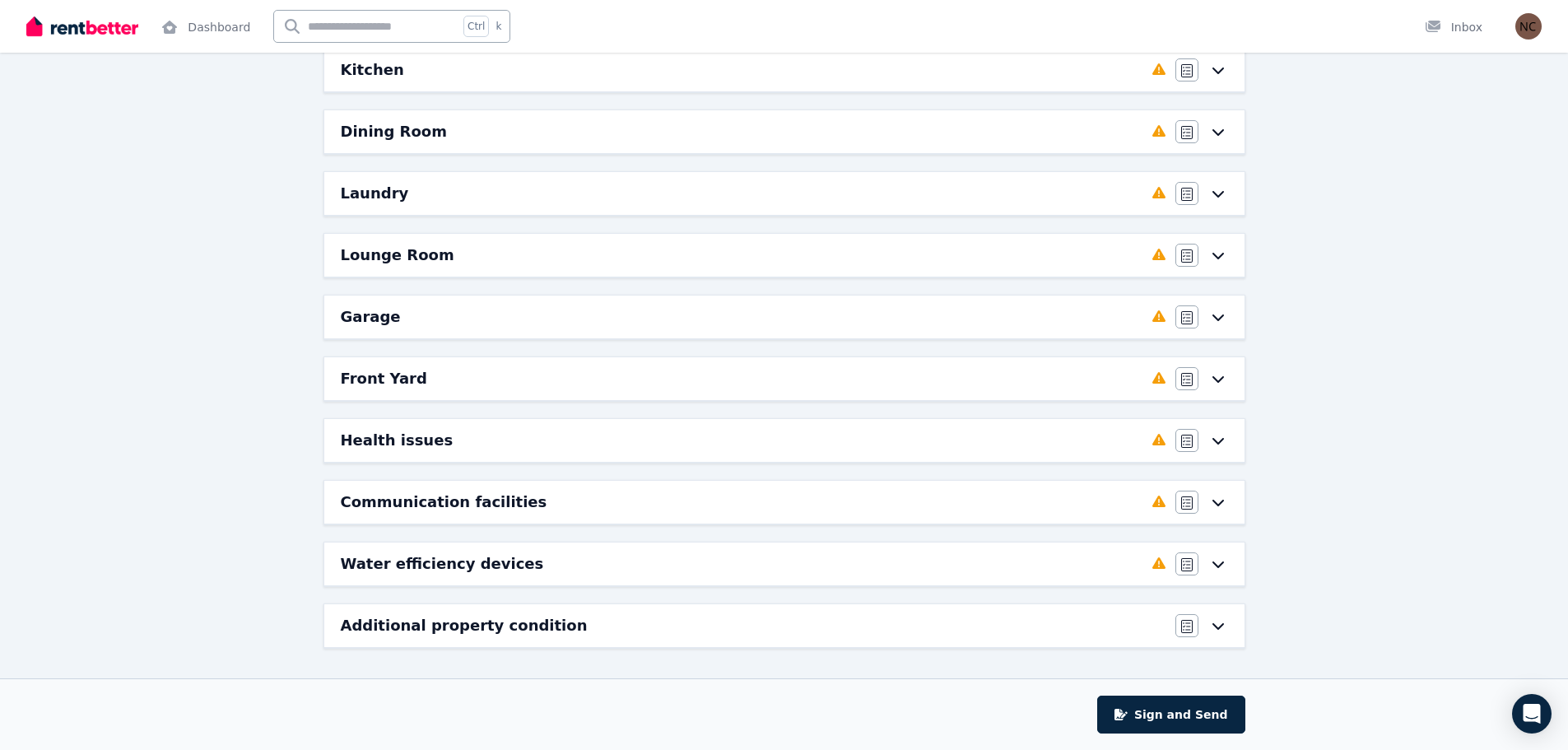
click at [1221, 628] on icon at bounding box center [1218, 625] width 20 height 13
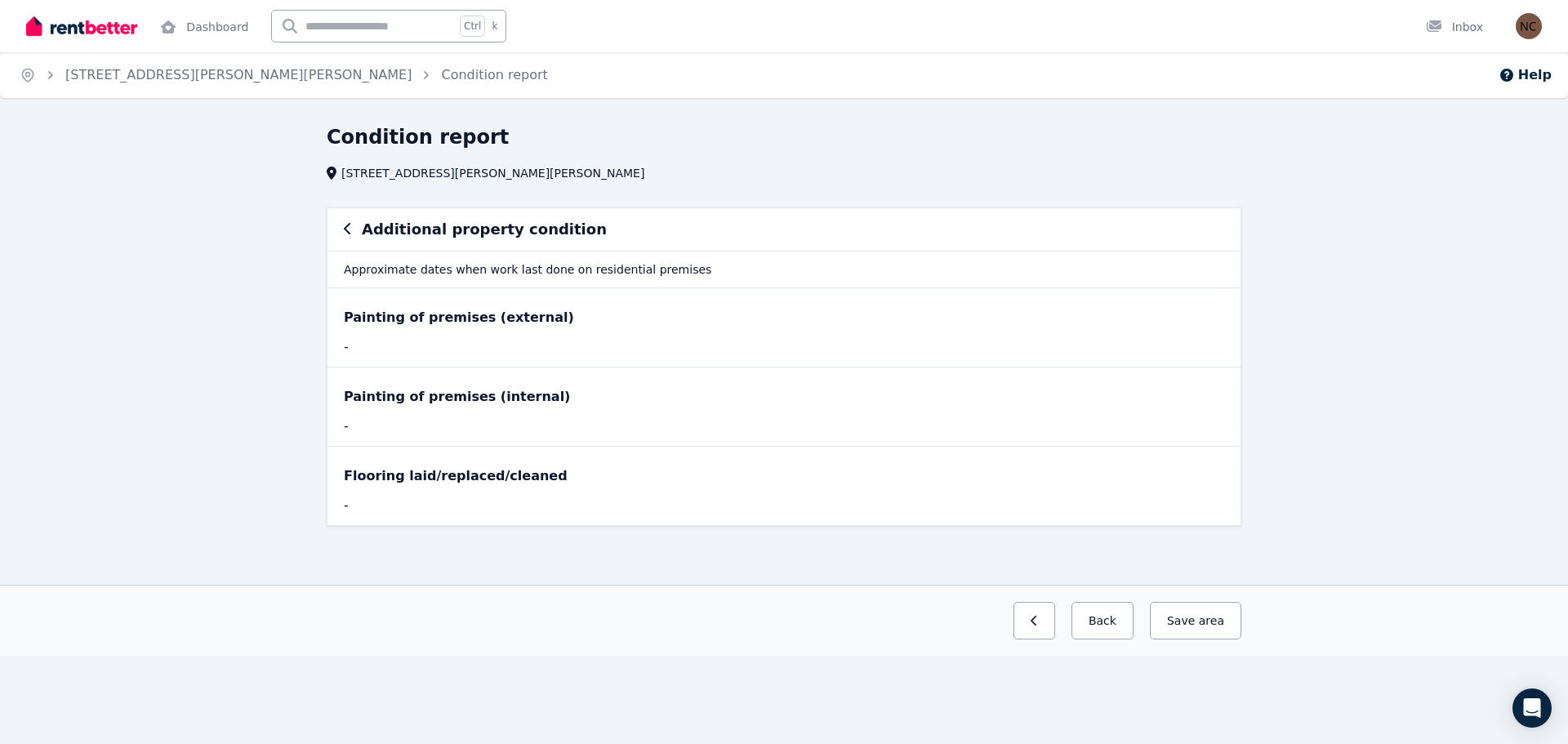
click at [347, 230] on icon "button" at bounding box center [348, 228] width 8 height 13
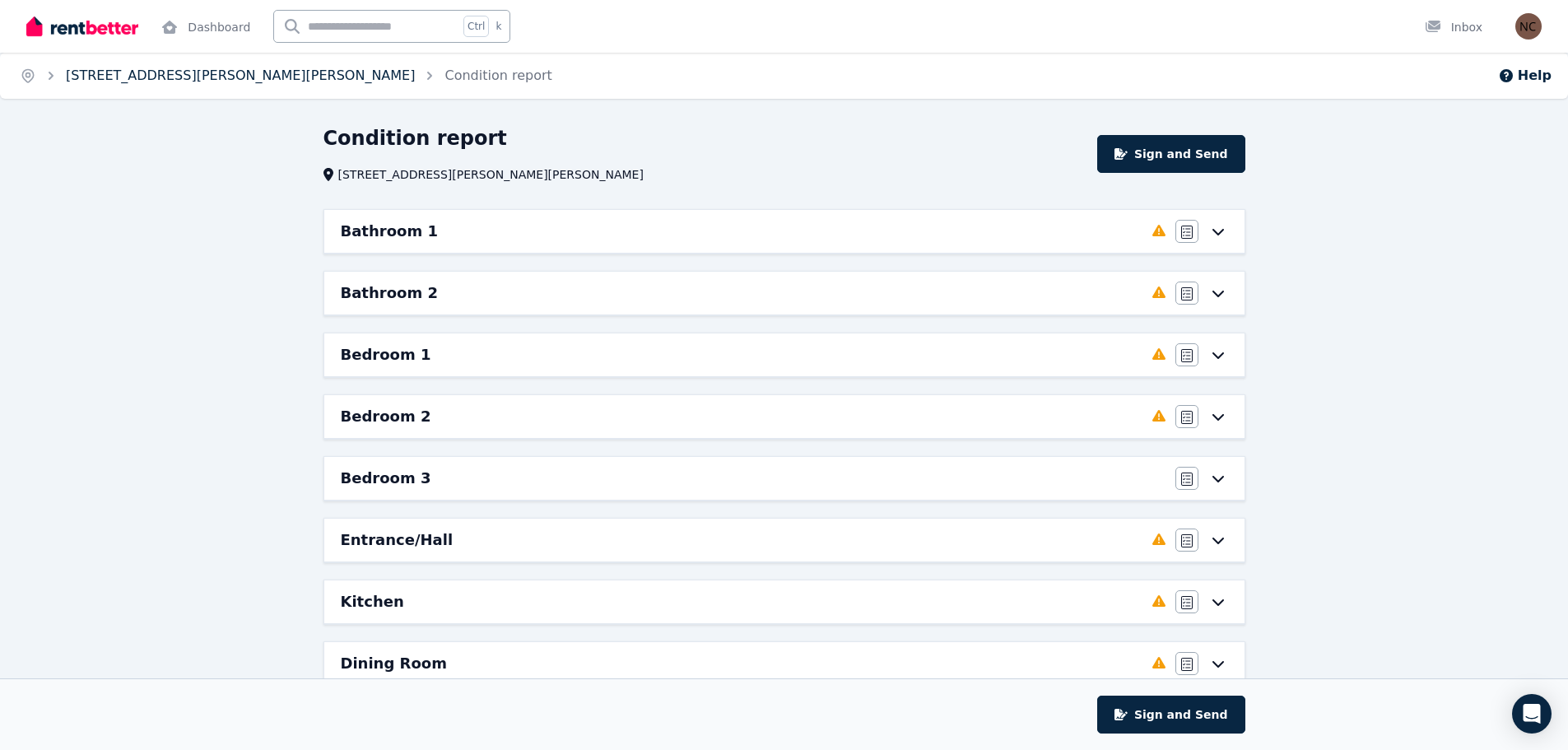
click at [172, 78] on link "[STREET_ADDRESS][PERSON_NAME][PERSON_NAME]" at bounding box center [240, 74] width 349 height 15
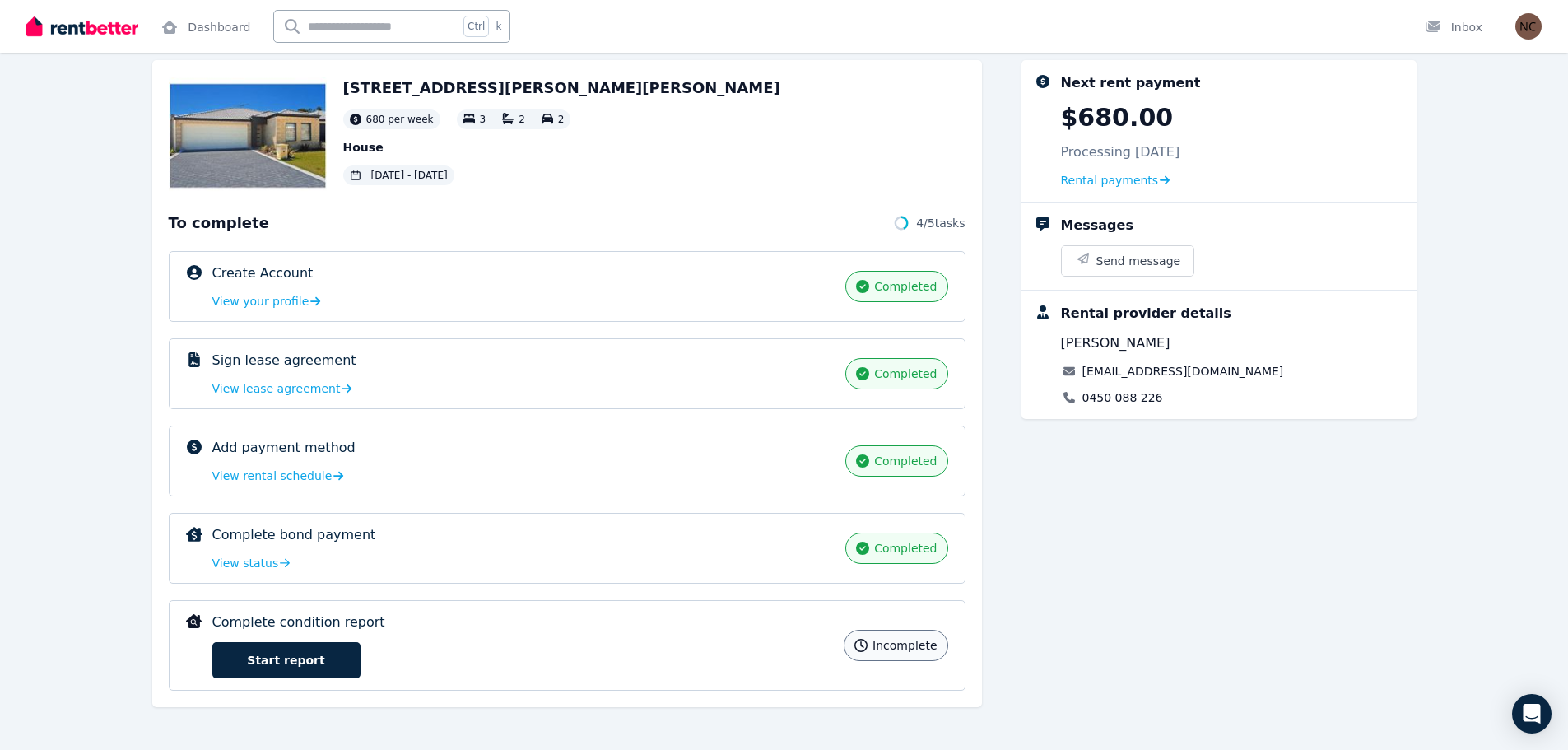
scroll to position [85, 0]
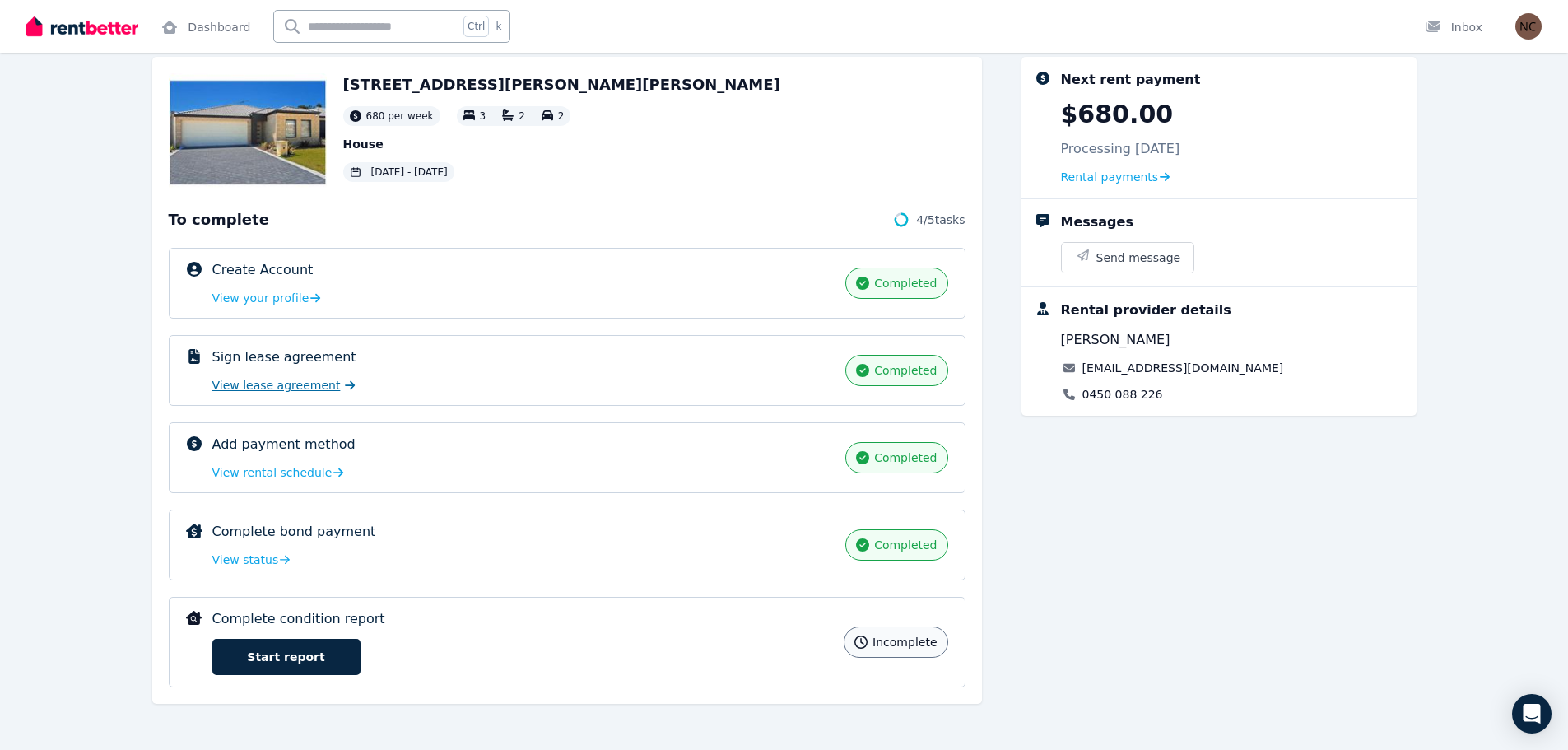
click at [273, 389] on span "View lease agreement" at bounding box center [277, 385] width 129 height 16
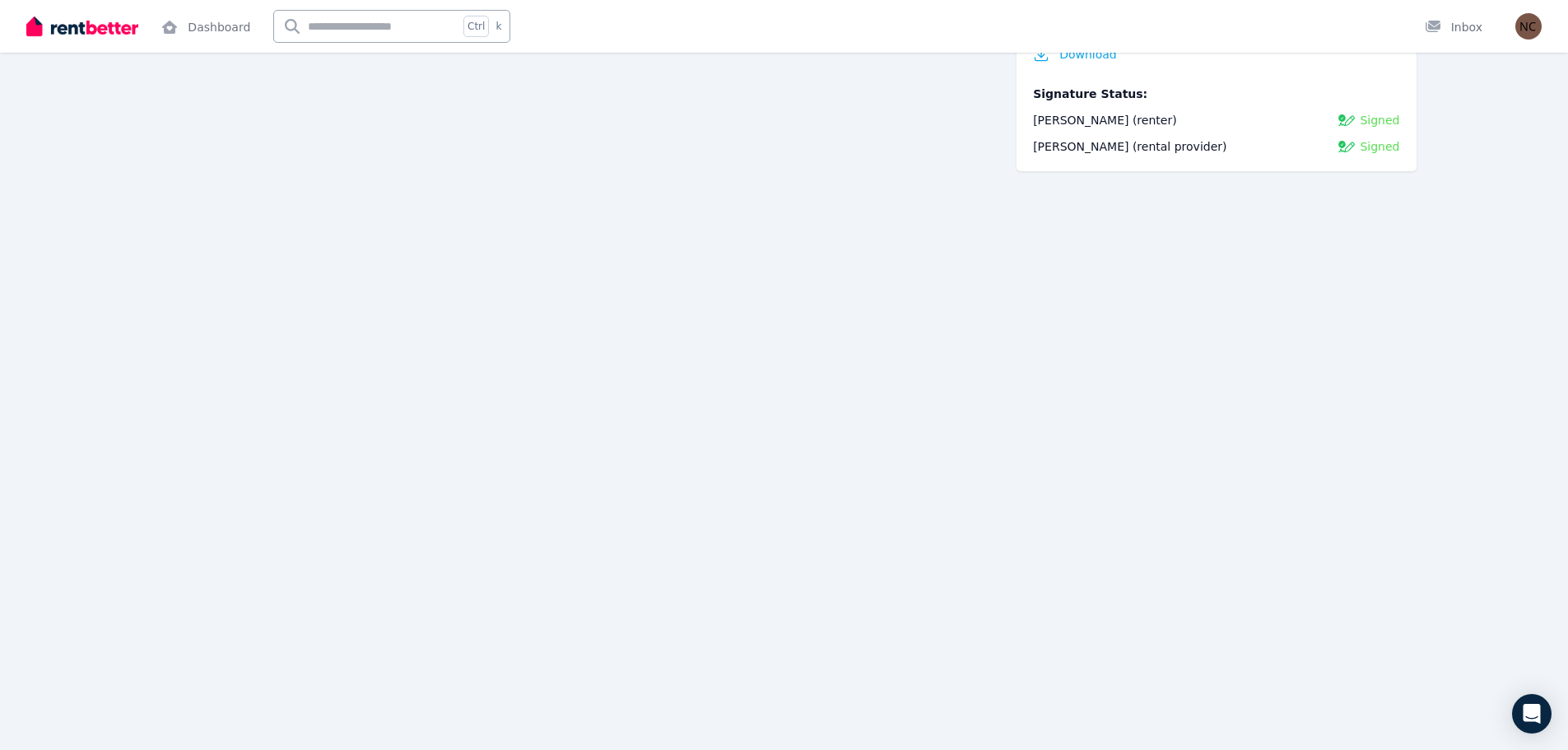
scroll to position [2633, 0]
